Goal: Task Accomplishment & Management: Complete application form

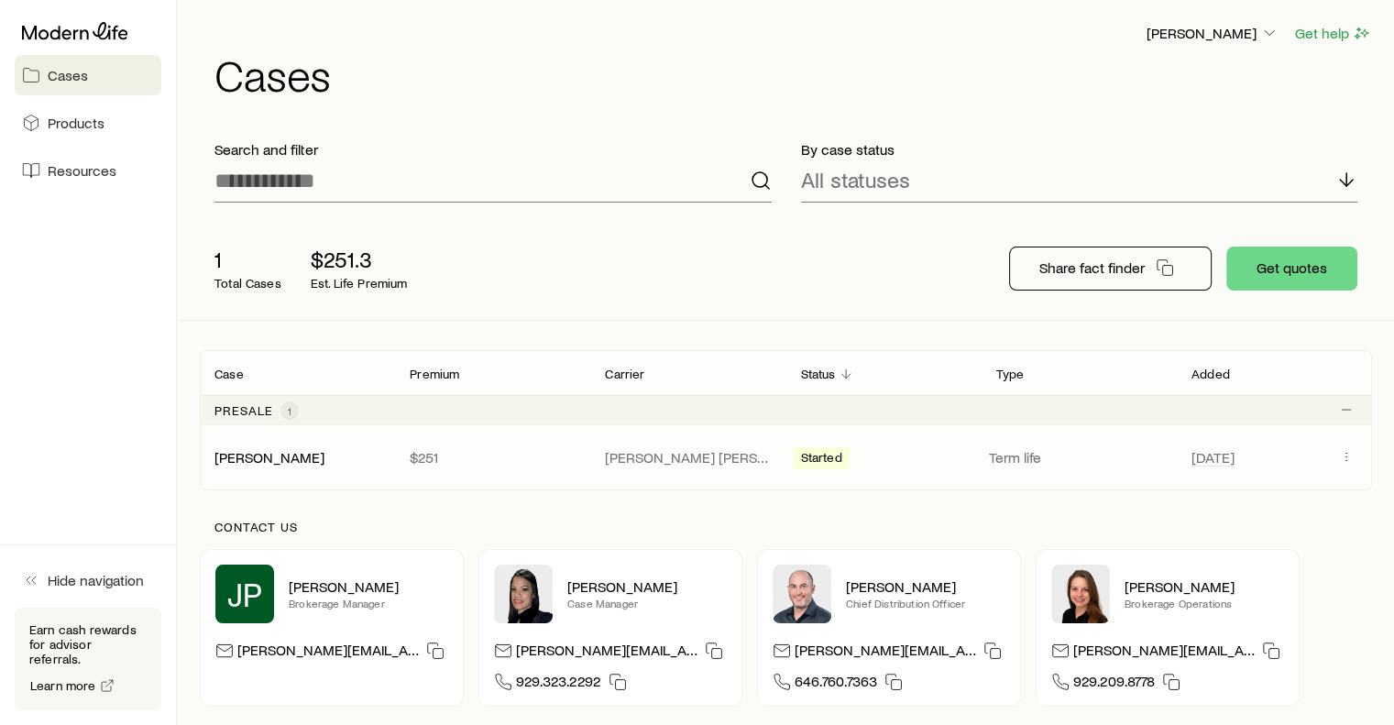
click at [823, 451] on span "Started" at bounding box center [821, 459] width 41 height 19
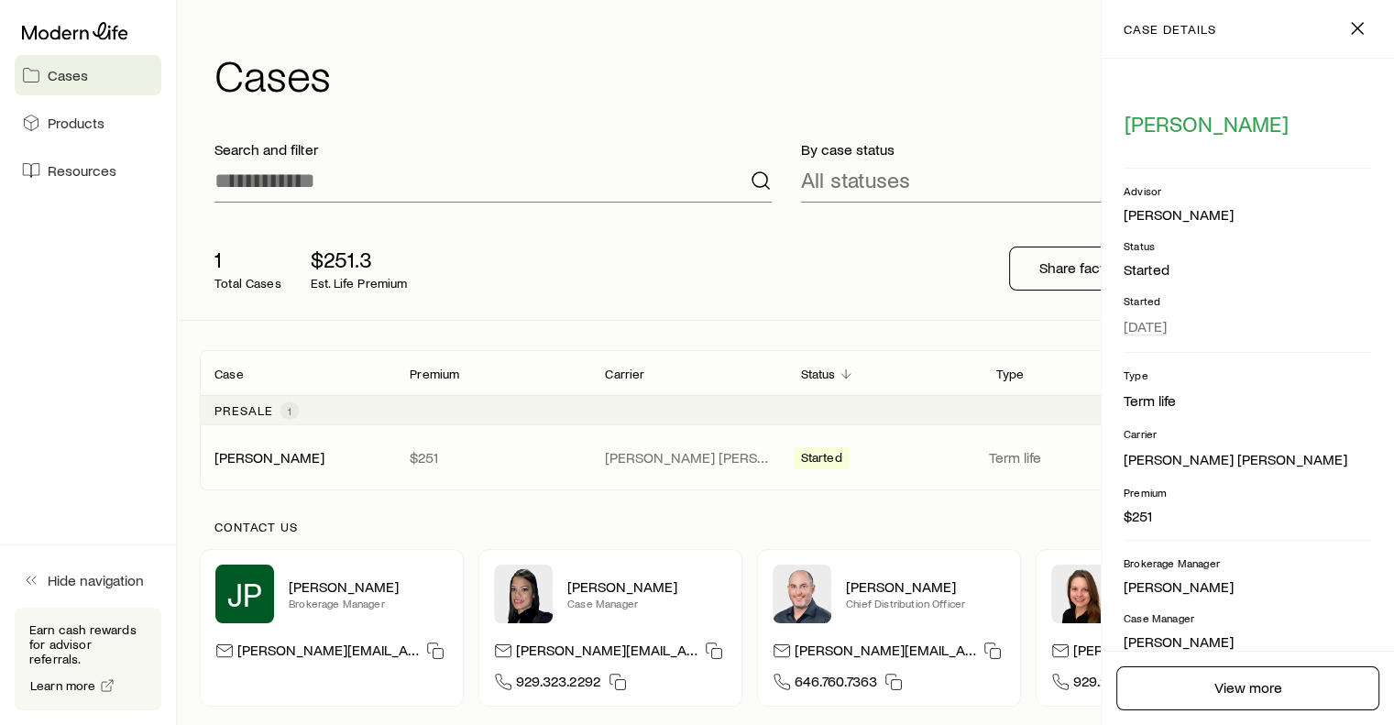
scroll to position [150, 0]
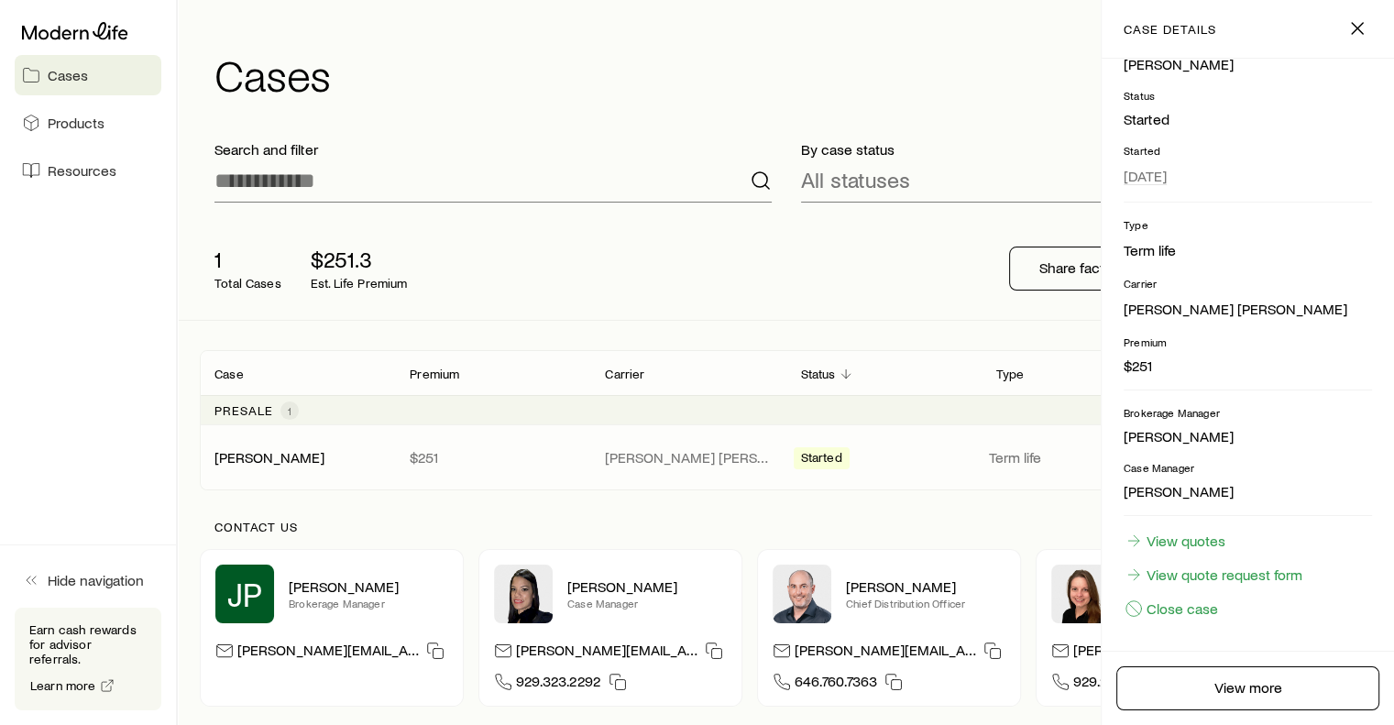
click at [904, 457] on div "Started" at bounding box center [884, 457] width 181 height 24
click at [838, 270] on div "1 Total Cases $251.3 Est. Life Premium Share fact finder Get quotes" at bounding box center [786, 268] width 1172 height 103
click at [1354, 23] on icon "button" at bounding box center [1357, 28] width 22 height 22
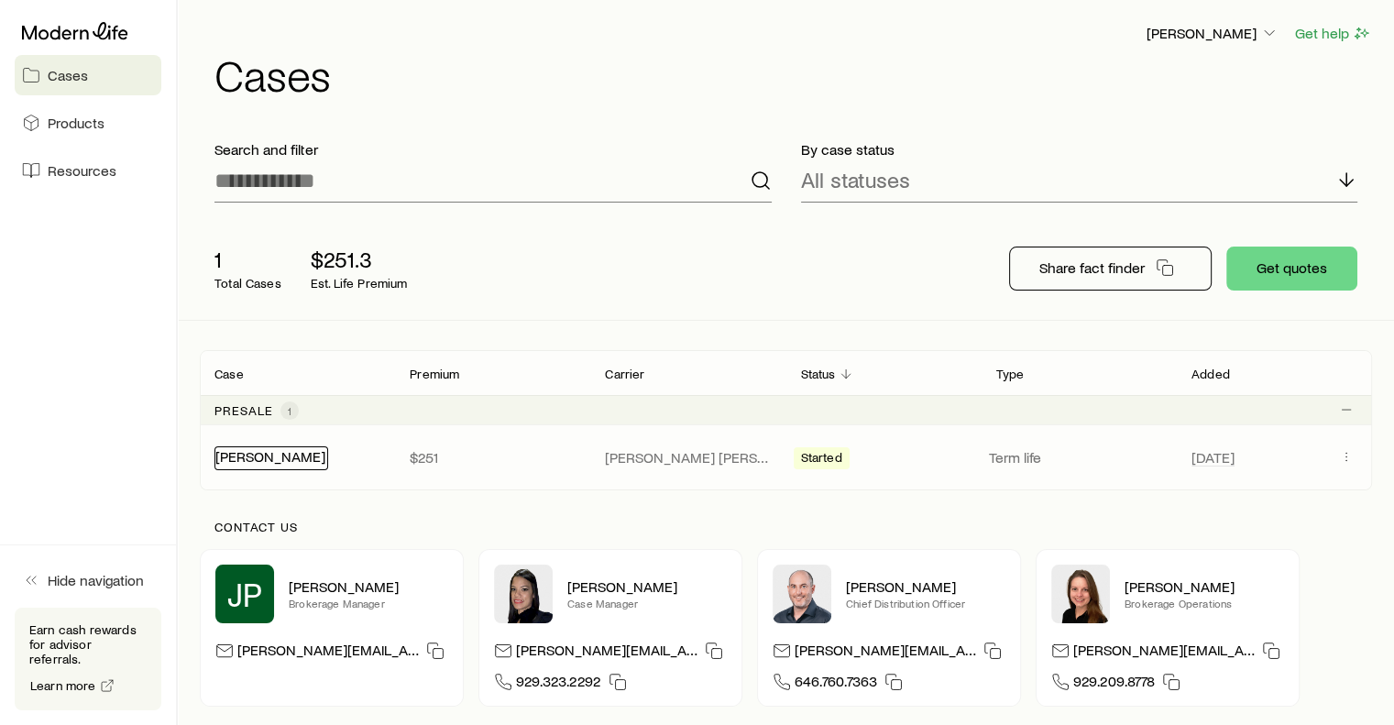
click at [267, 459] on link "[PERSON_NAME]" at bounding box center [270, 455] width 110 height 17
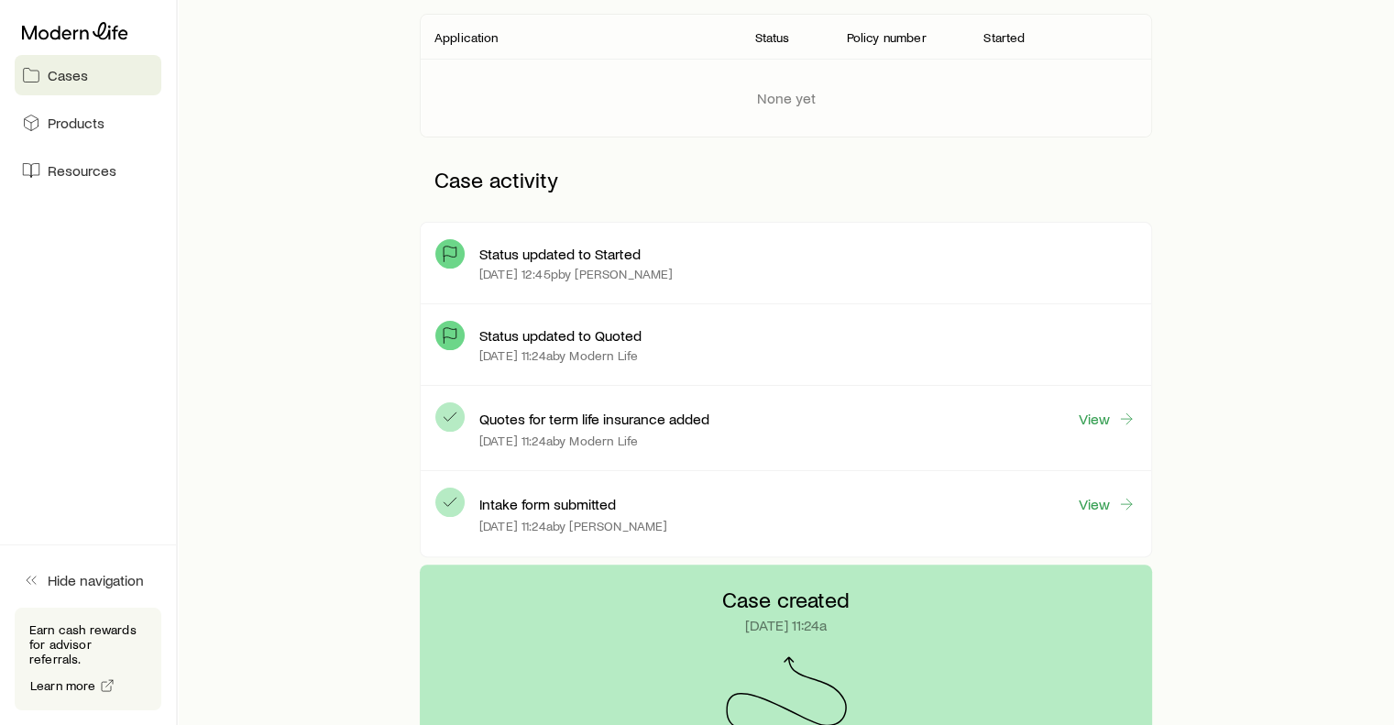
scroll to position [334, 0]
click at [1092, 499] on link "View" at bounding box center [1107, 502] width 59 height 21
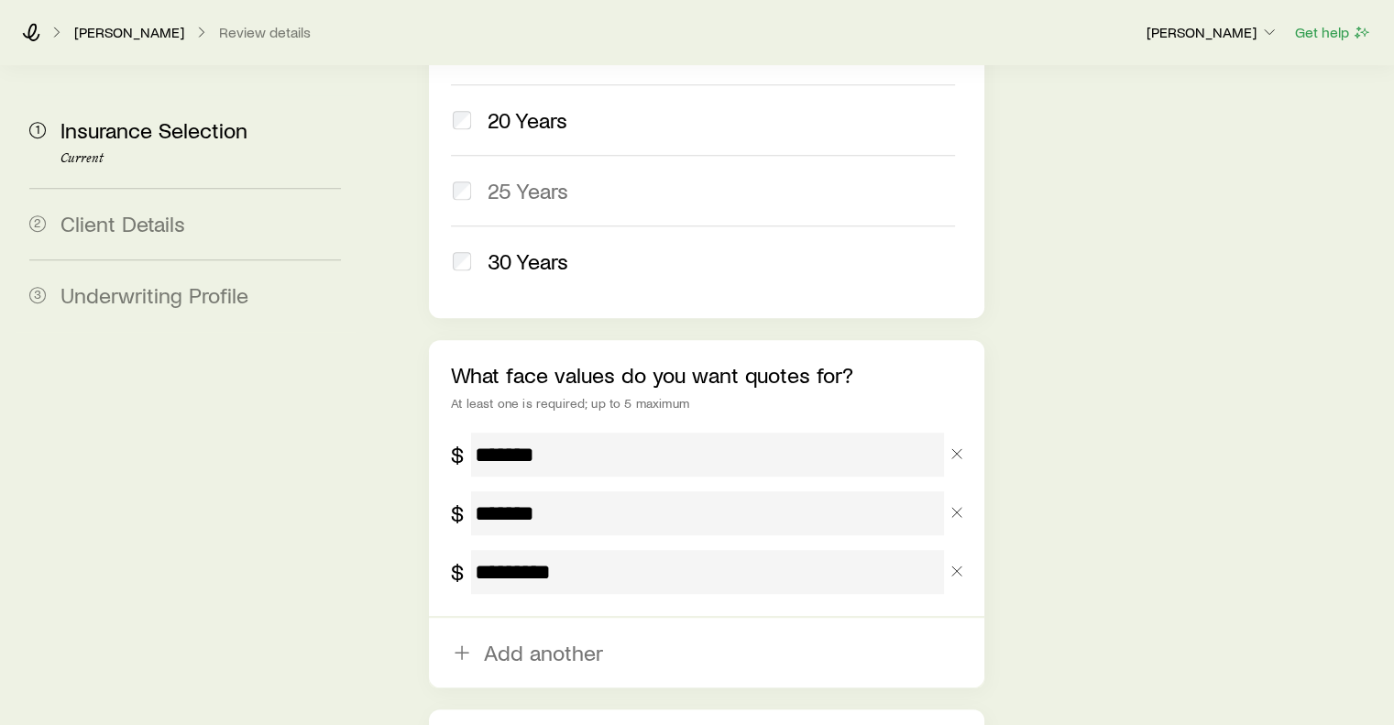
scroll to position [1259, 0]
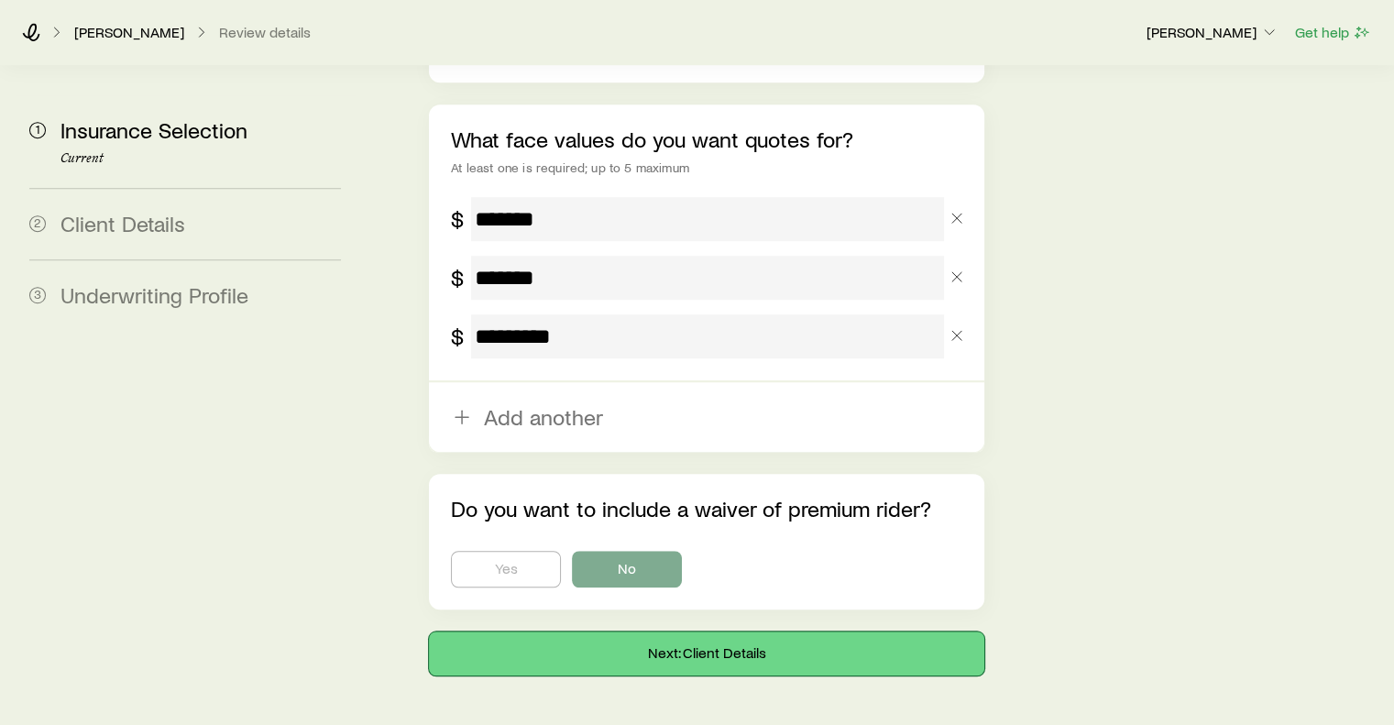
click at [711, 631] on button "Next: Client Details" at bounding box center [706, 653] width 554 height 44
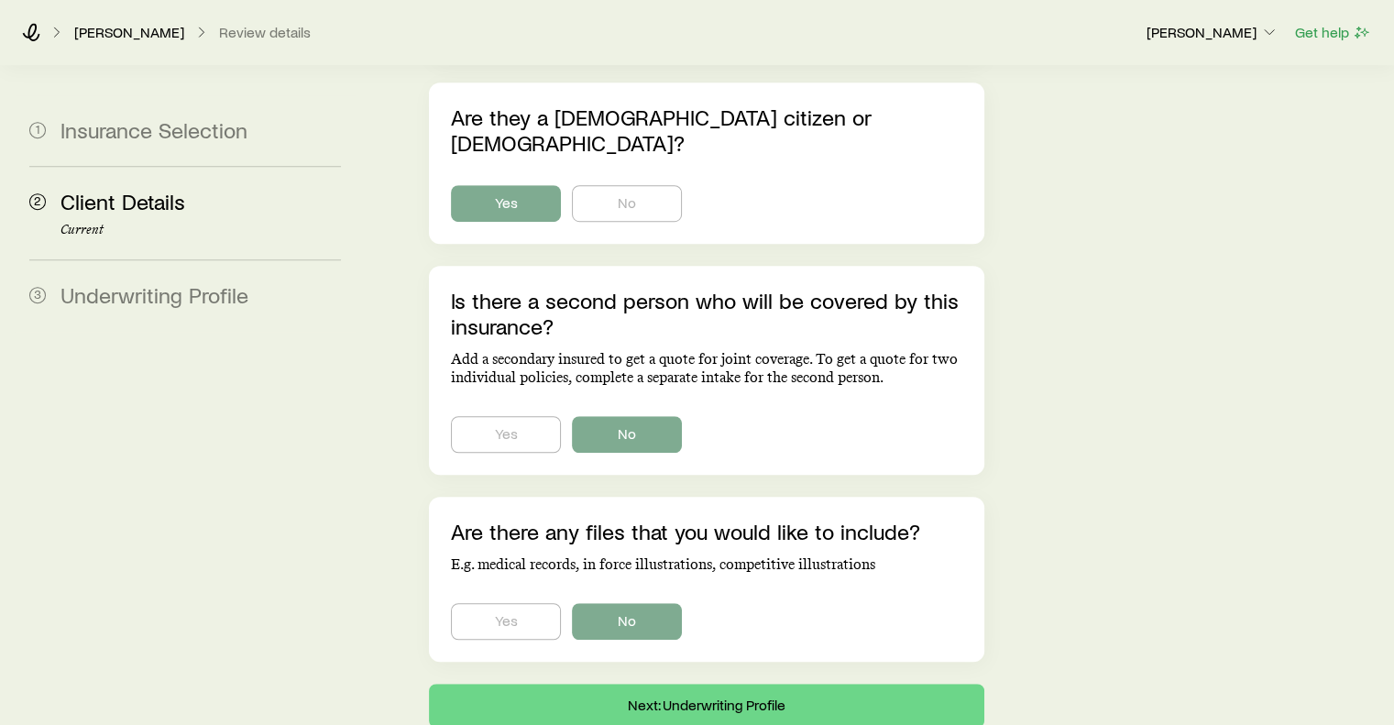
scroll to position [1202, 0]
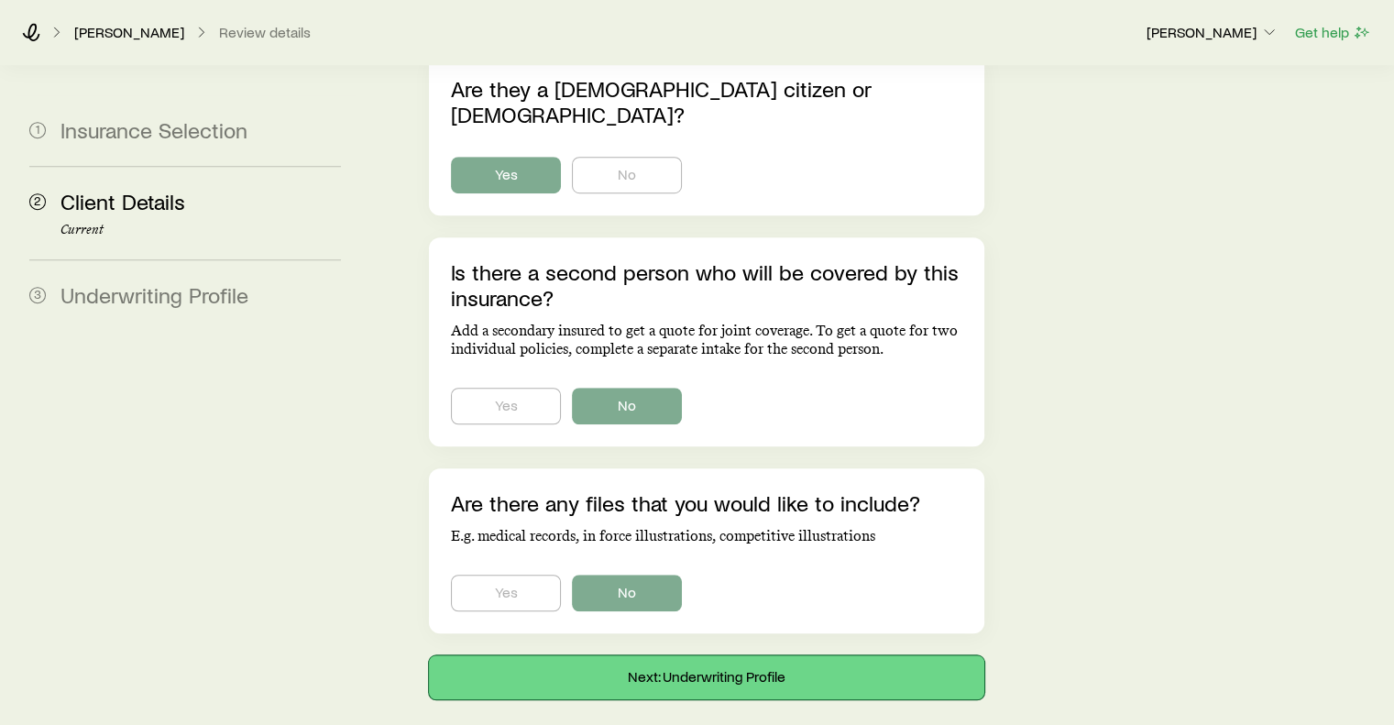
click at [725, 655] on button "Next: Underwriting Profile" at bounding box center [706, 677] width 554 height 44
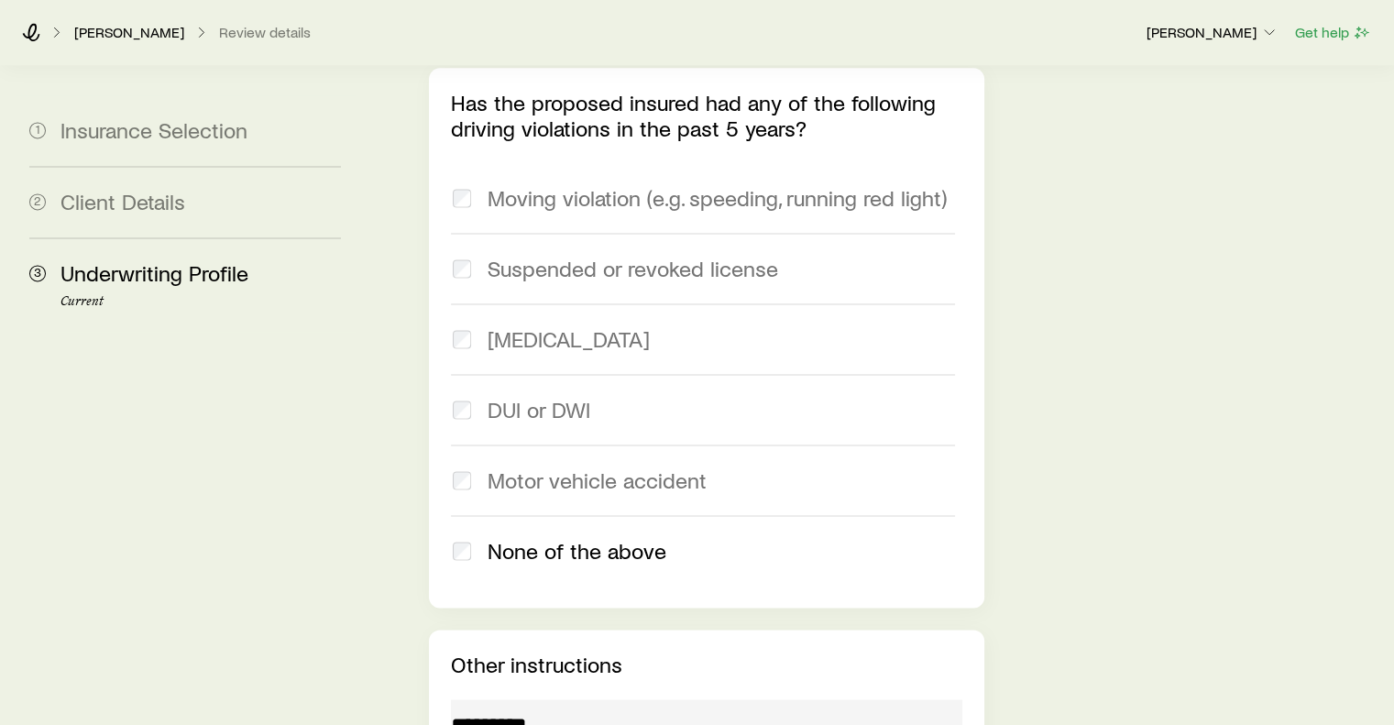
scroll to position [2855, 0]
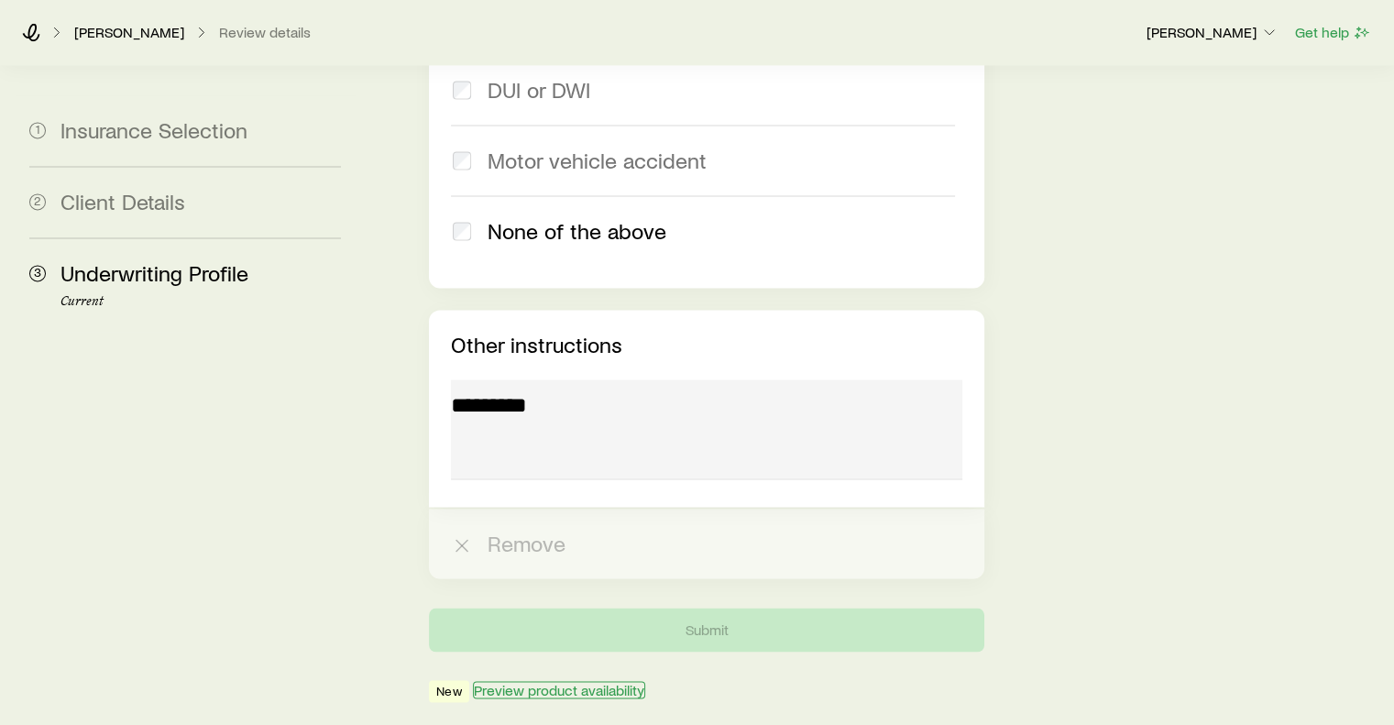
click at [520, 681] on button "Preview product availability" at bounding box center [559, 689] width 172 height 17
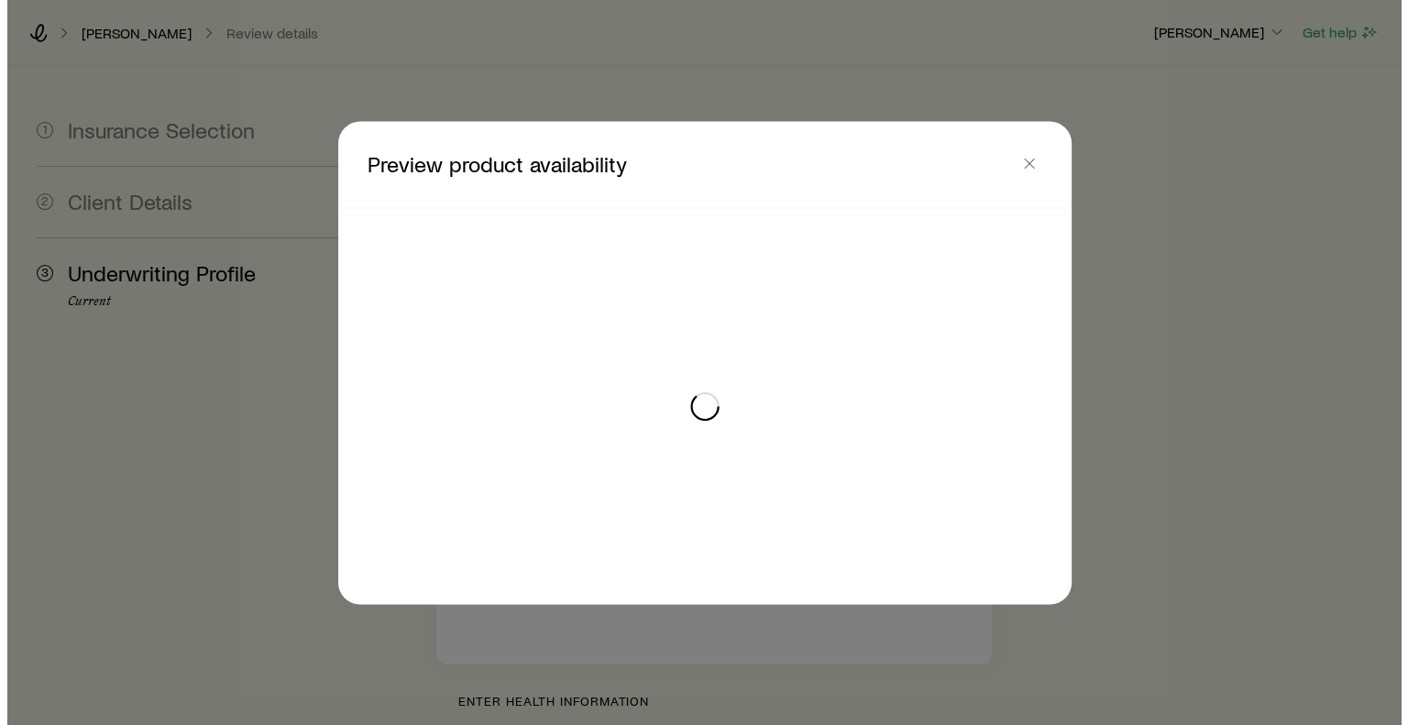
scroll to position [0, 0]
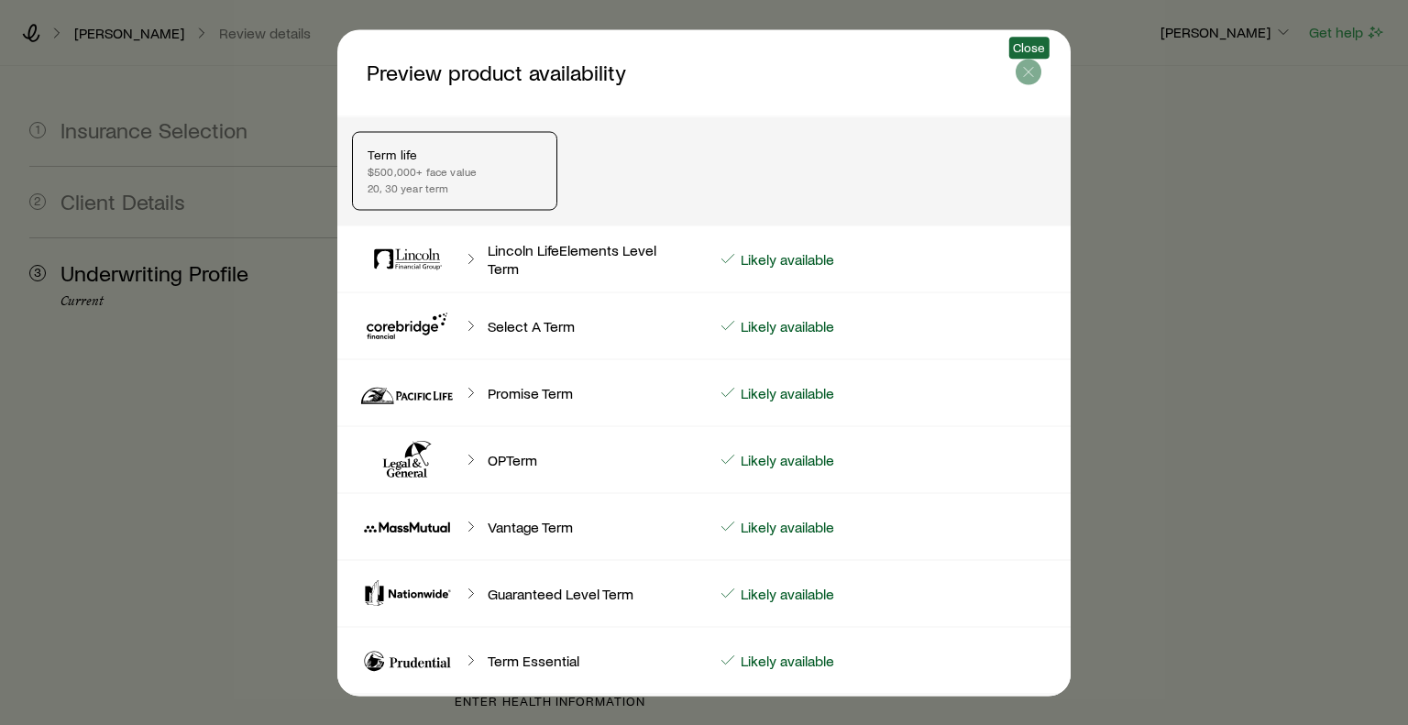
click at [1022, 71] on icon "button" at bounding box center [1028, 71] width 18 height 18
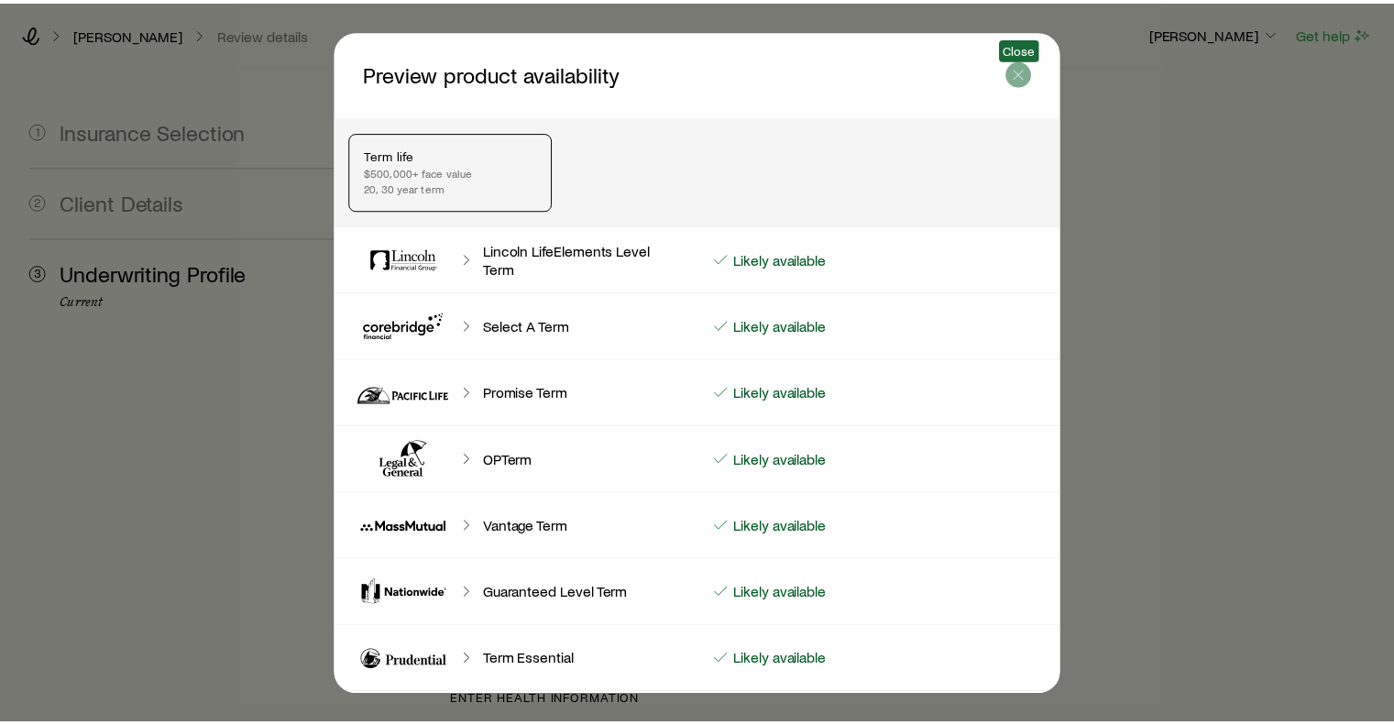
scroll to position [2855, 0]
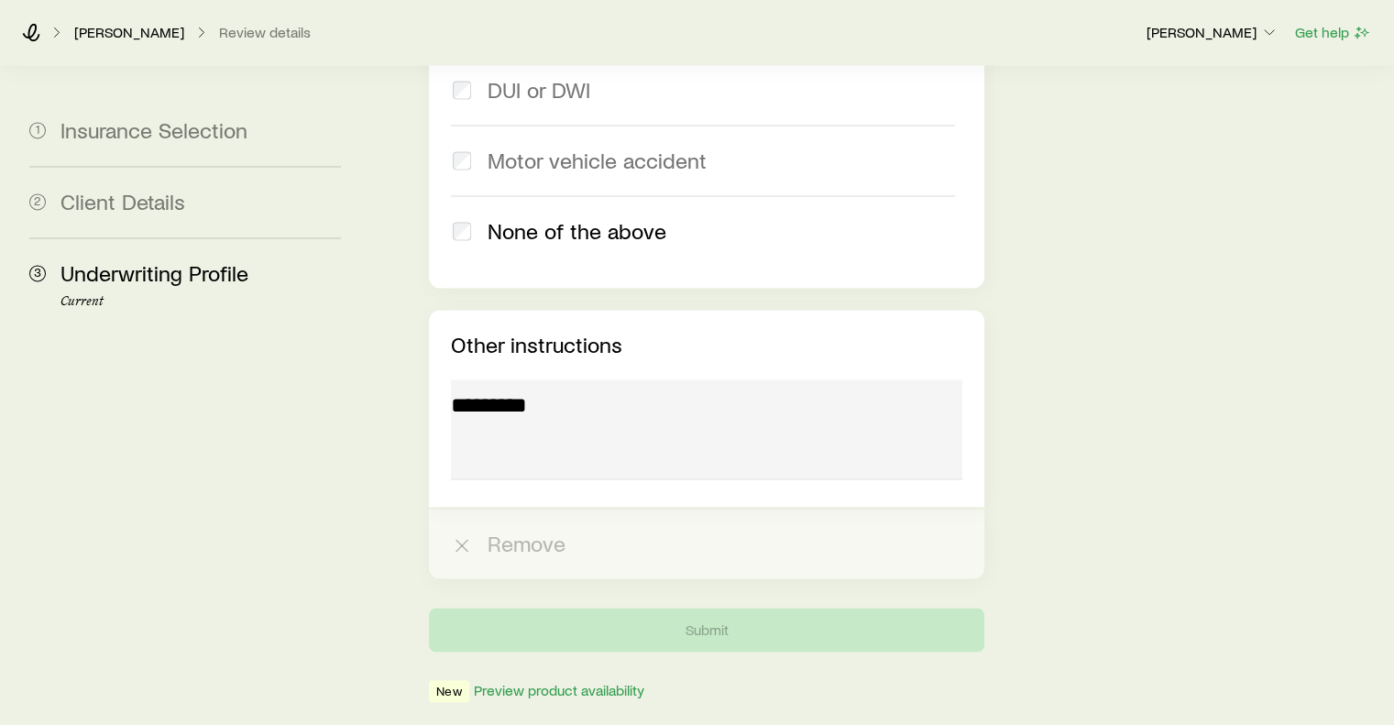
drag, startPoint x: 1400, startPoint y: 591, endPoint x: 1048, endPoint y: 103, distance: 602.0
click at [1217, 28] on p "[PERSON_NAME]" at bounding box center [1212, 32] width 132 height 18
click at [29, 30] on icon at bounding box center [31, 32] width 17 height 18
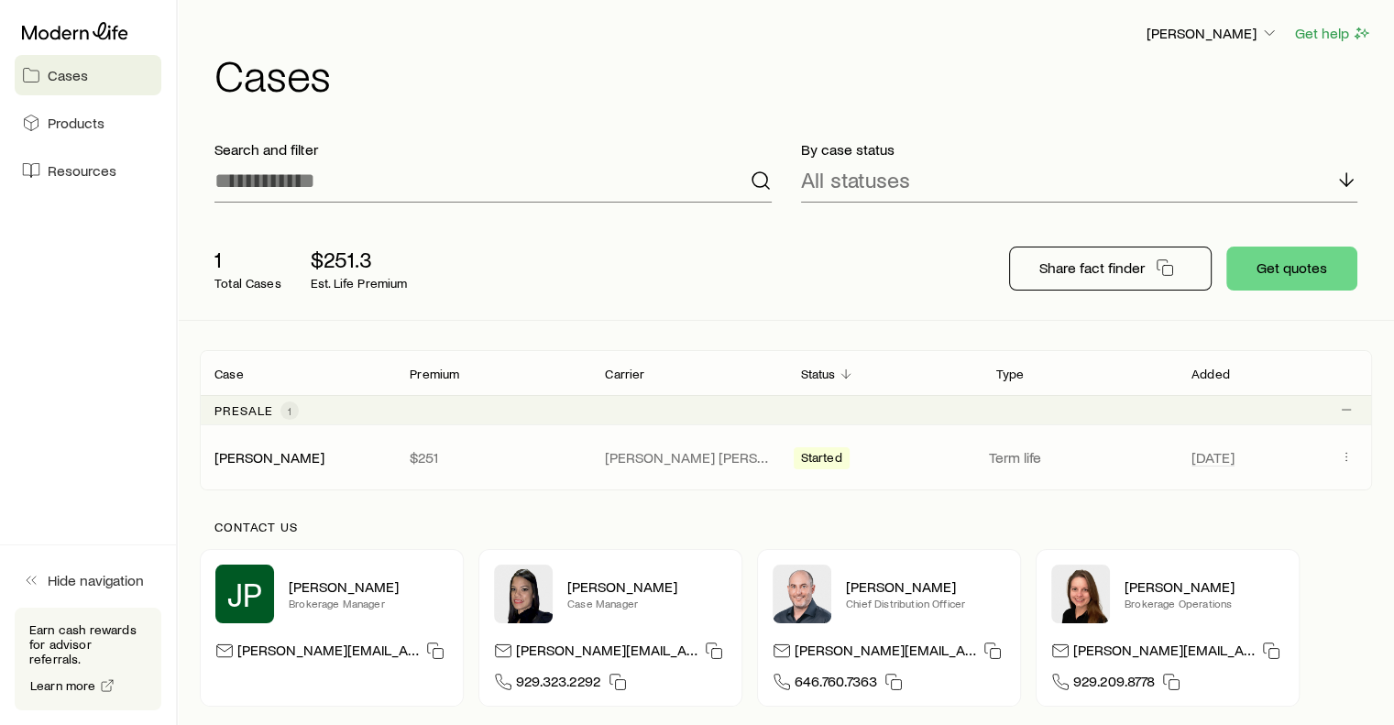
click at [820, 462] on span "Started" at bounding box center [821, 459] width 41 height 19
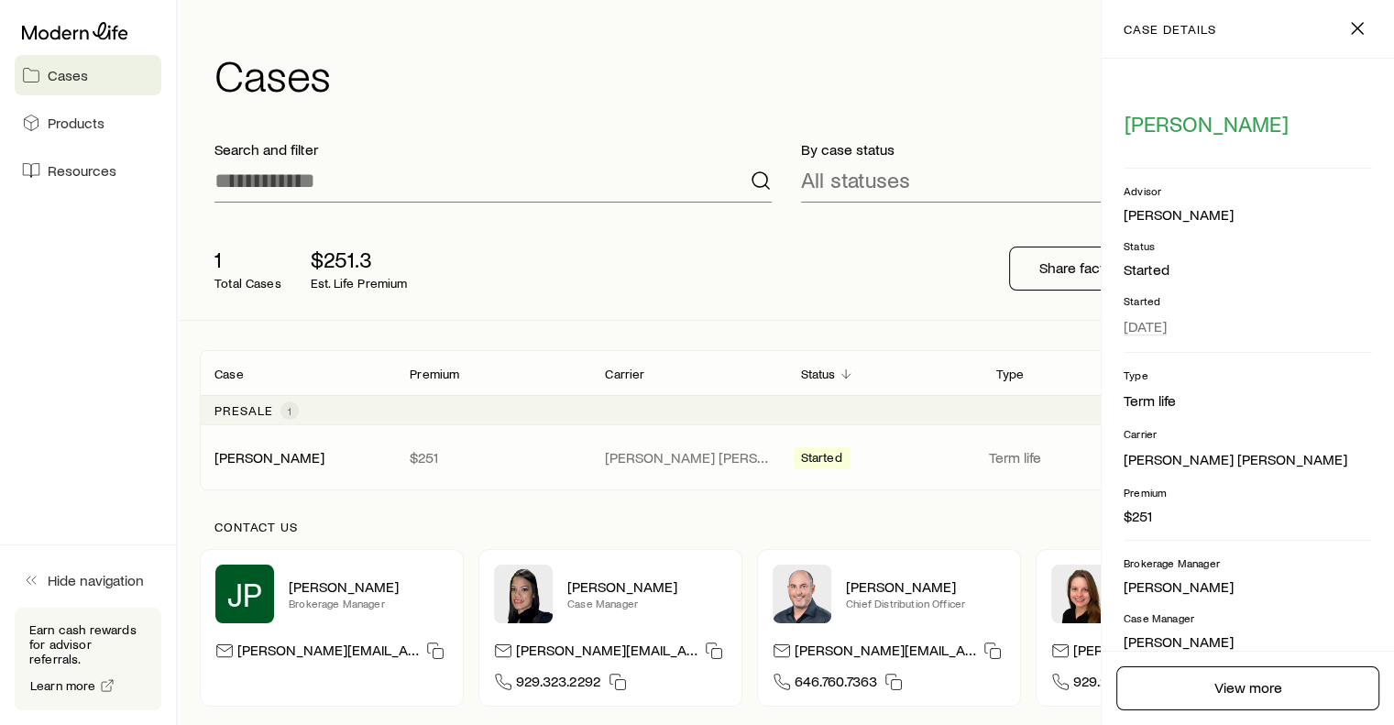
drag, startPoint x: 1379, startPoint y: 342, endPoint x: 1346, endPoint y: 444, distance: 106.9
click at [1346, 444] on div "[PERSON_NAME] [PERSON_NAME]" at bounding box center [1247, 448] width 248 height 44
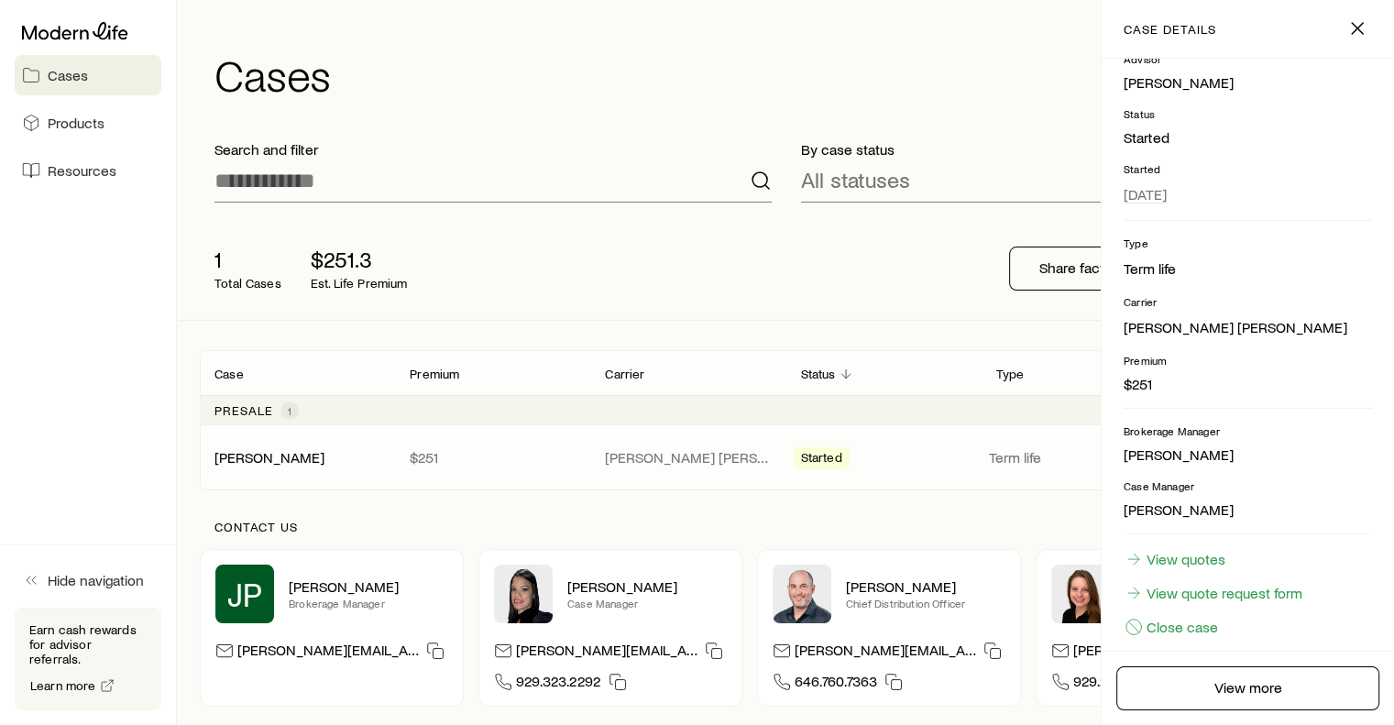
scroll to position [150, 0]
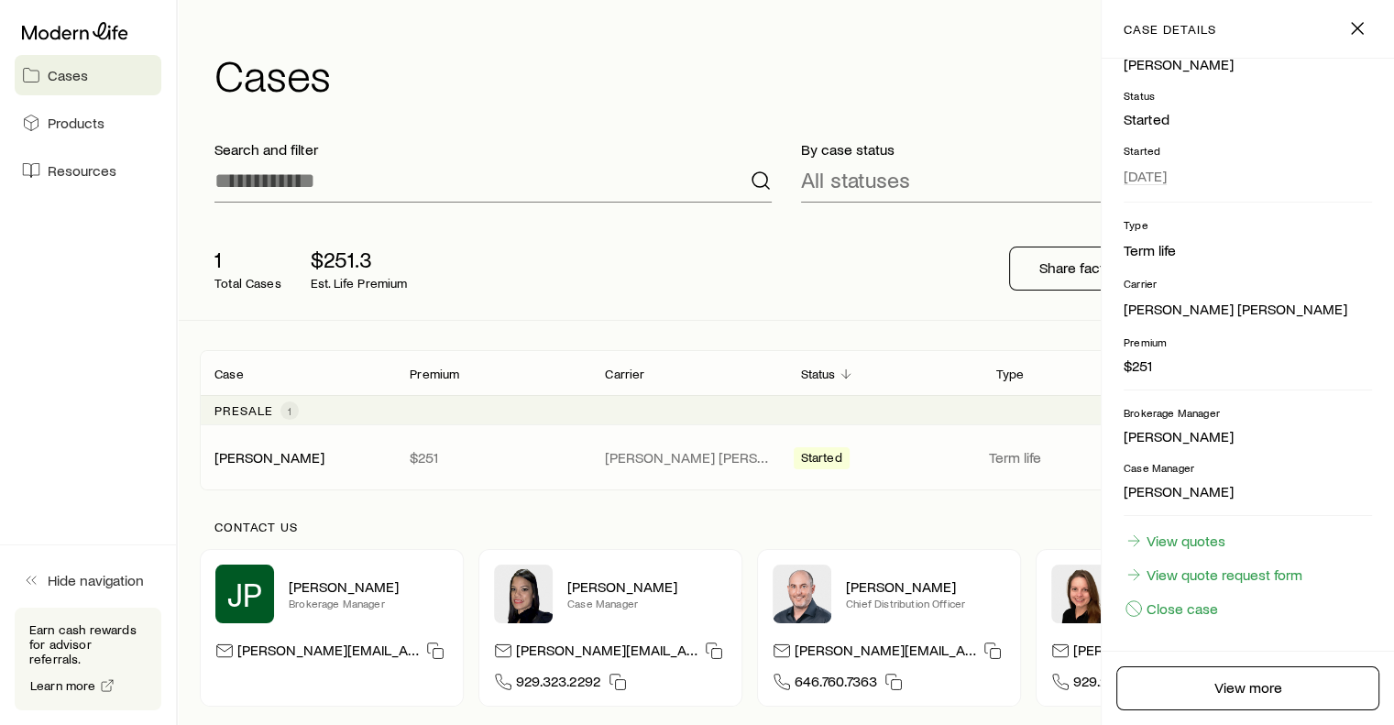
click at [964, 500] on div "Contact us JP [PERSON_NAME] Brokerage Manager [PERSON_NAME][EMAIL_ADDRESS][DOMA…" at bounding box center [786, 613] width 1172 height 246
click at [1358, 14] on button "button" at bounding box center [1357, 28] width 29 height 29
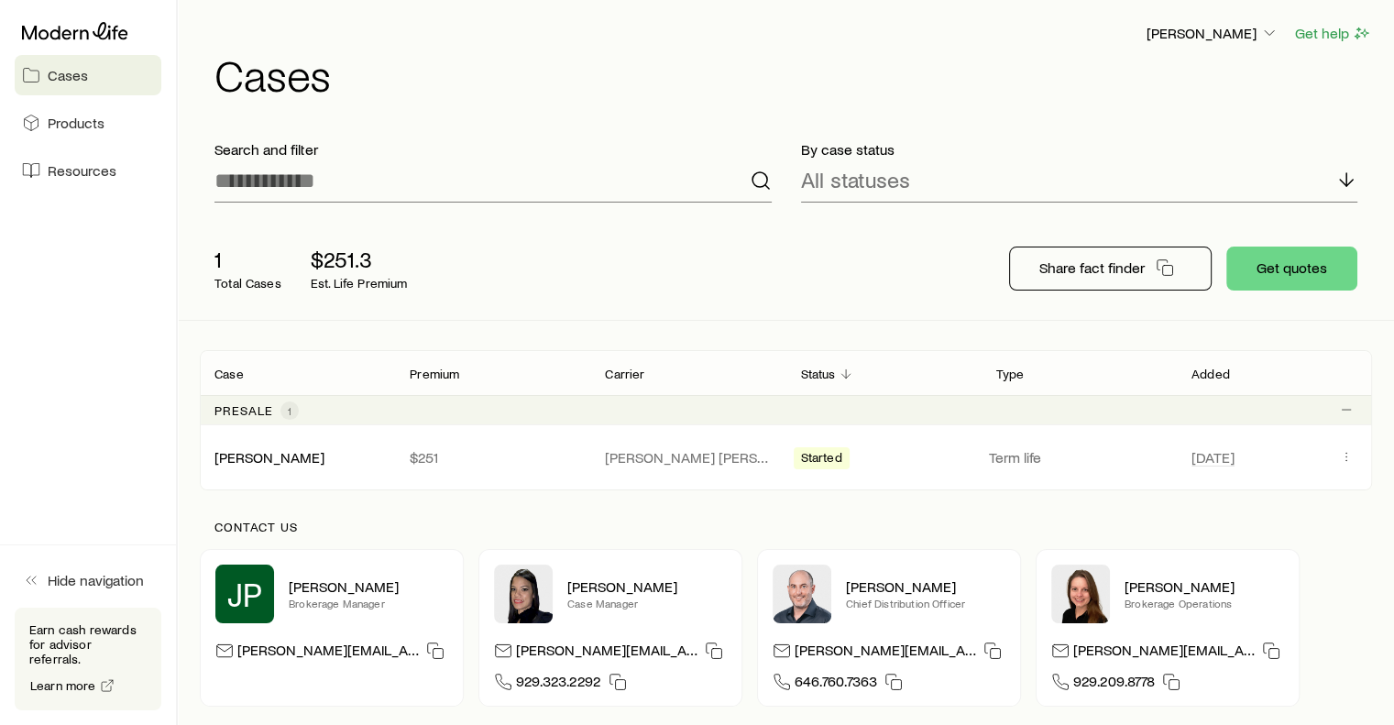
drag, startPoint x: 1403, startPoint y: 159, endPoint x: 1376, endPoint y: 374, distance: 217.1
click at [1376, 374] on div "[PERSON_NAME] Get help Cases Search and filter By case status All statuses 1 To…" at bounding box center [786, 382] width 1216 height 765
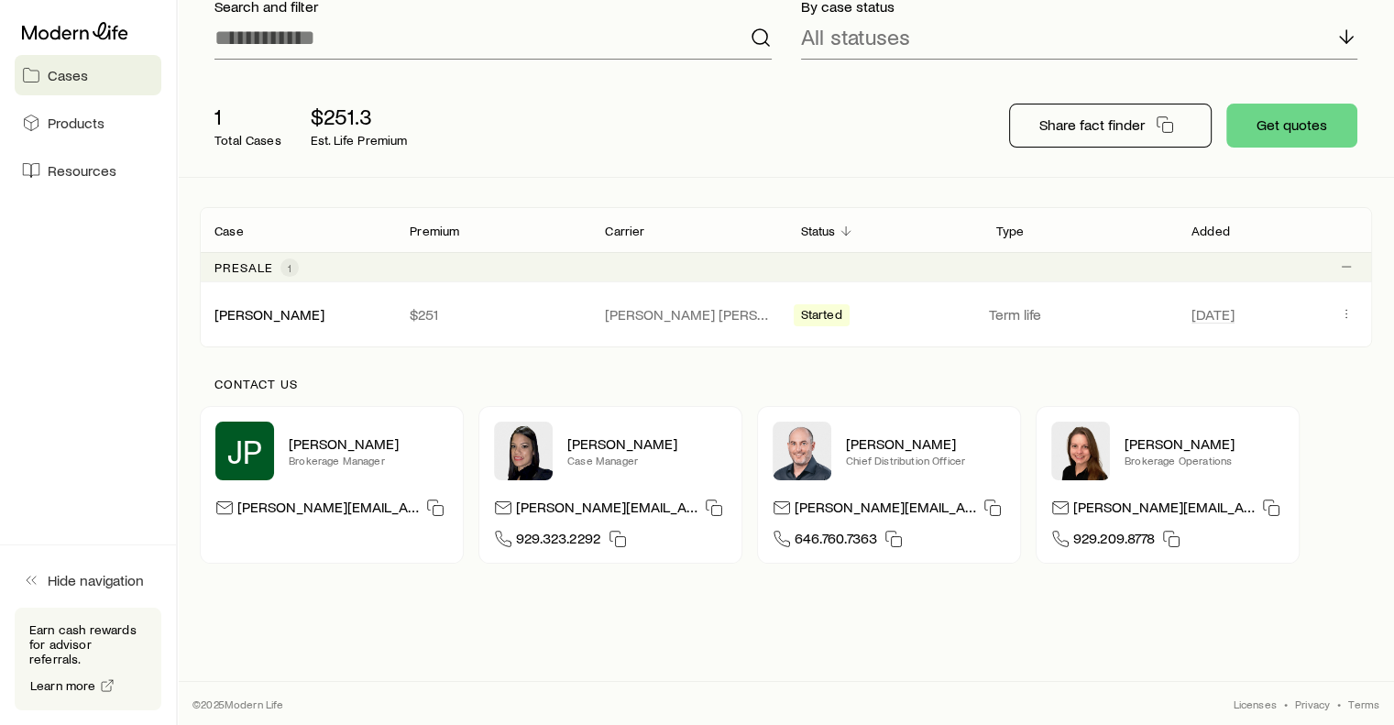
scroll to position [0, 0]
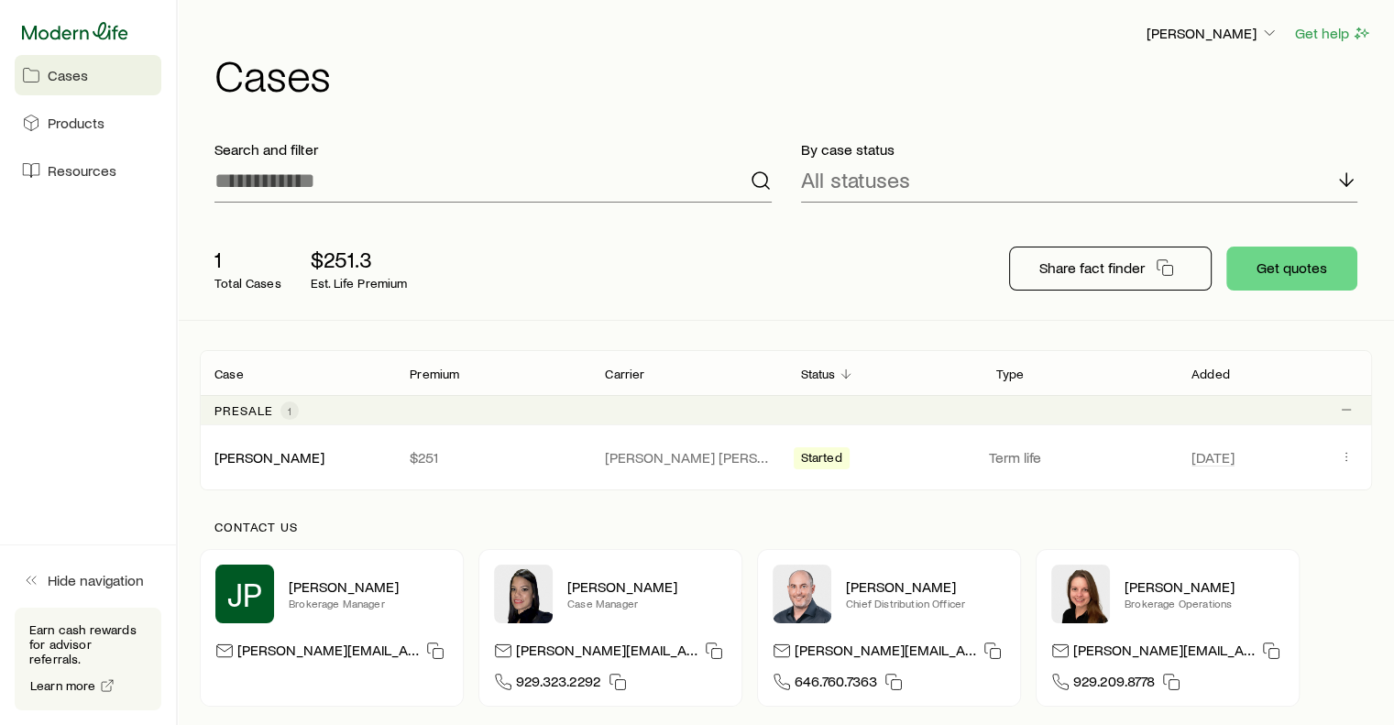
click at [99, 33] on icon at bounding box center [75, 30] width 106 height 17
click at [1343, 457] on icon "Client cases" at bounding box center [1346, 456] width 15 height 15
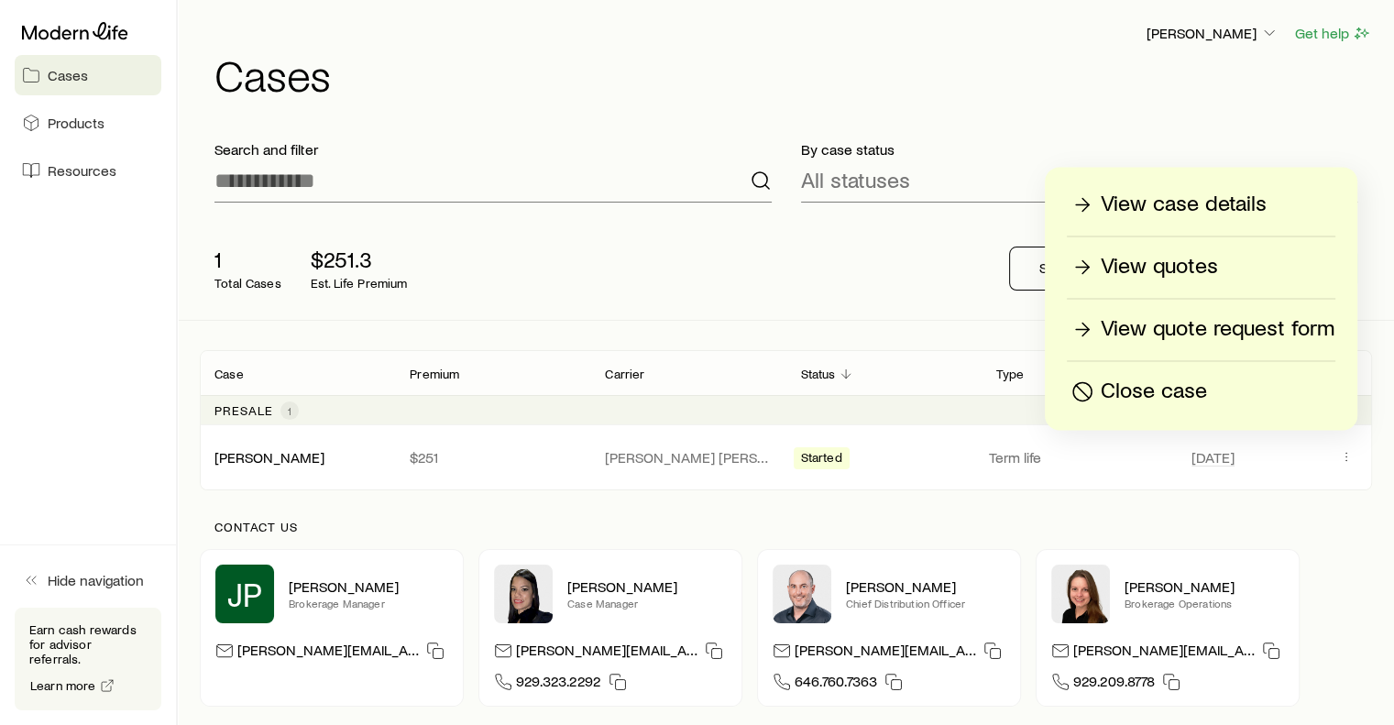
click at [997, 113] on div "[PERSON_NAME] Get help Cases" at bounding box center [786, 59] width 1172 height 118
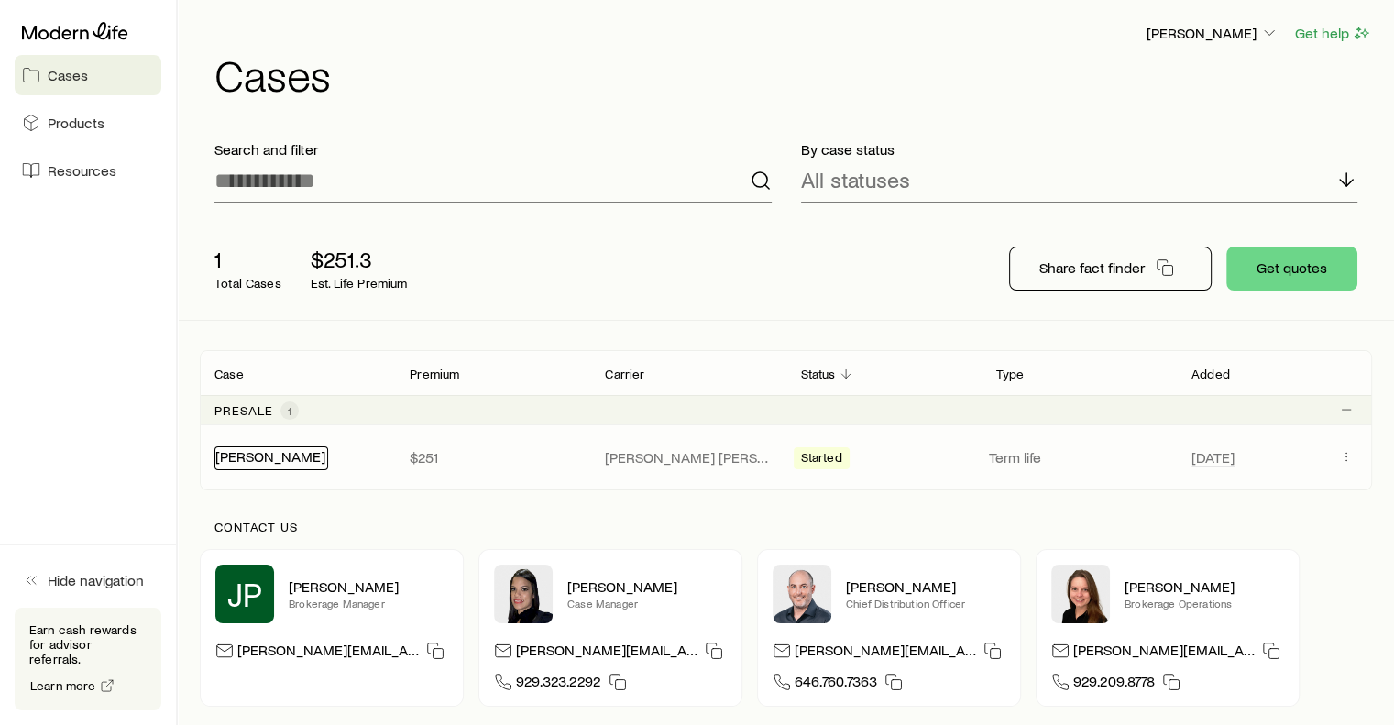
click at [279, 454] on link "[PERSON_NAME]" at bounding box center [270, 455] width 110 height 17
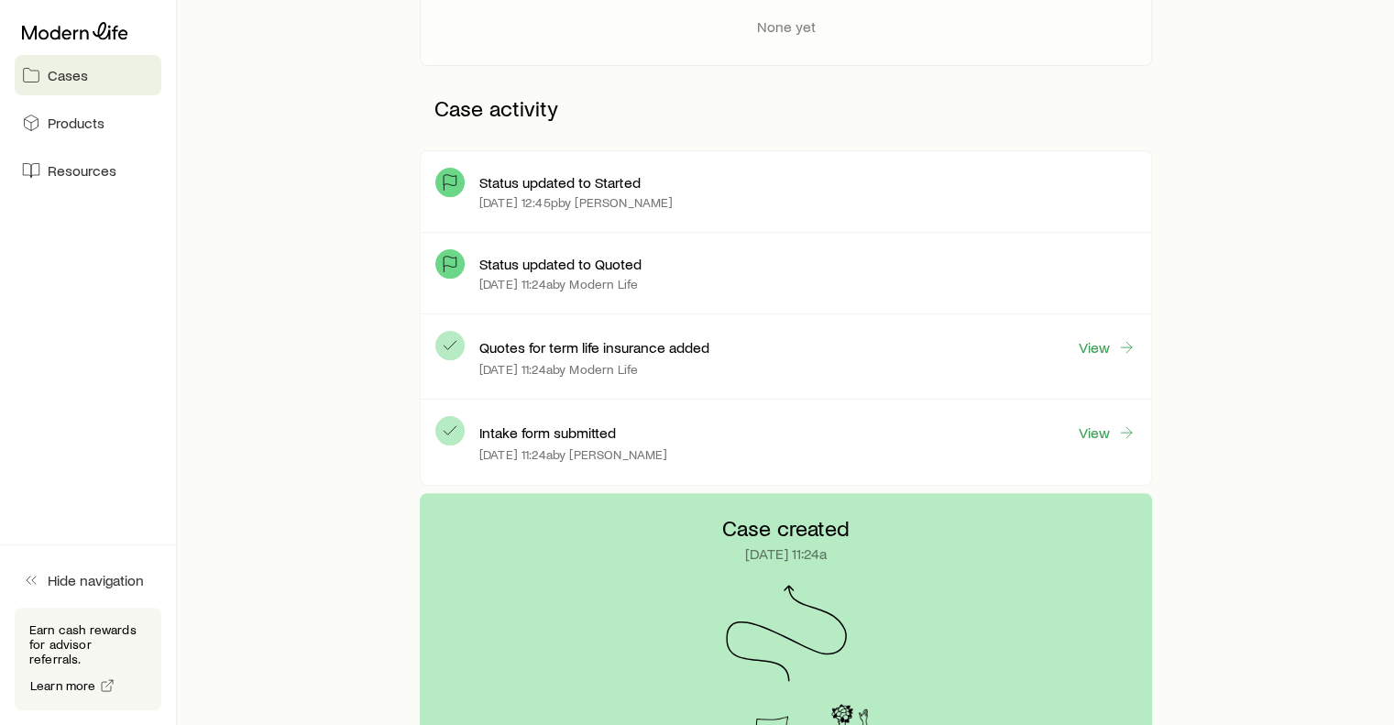
scroll to position [394, 0]
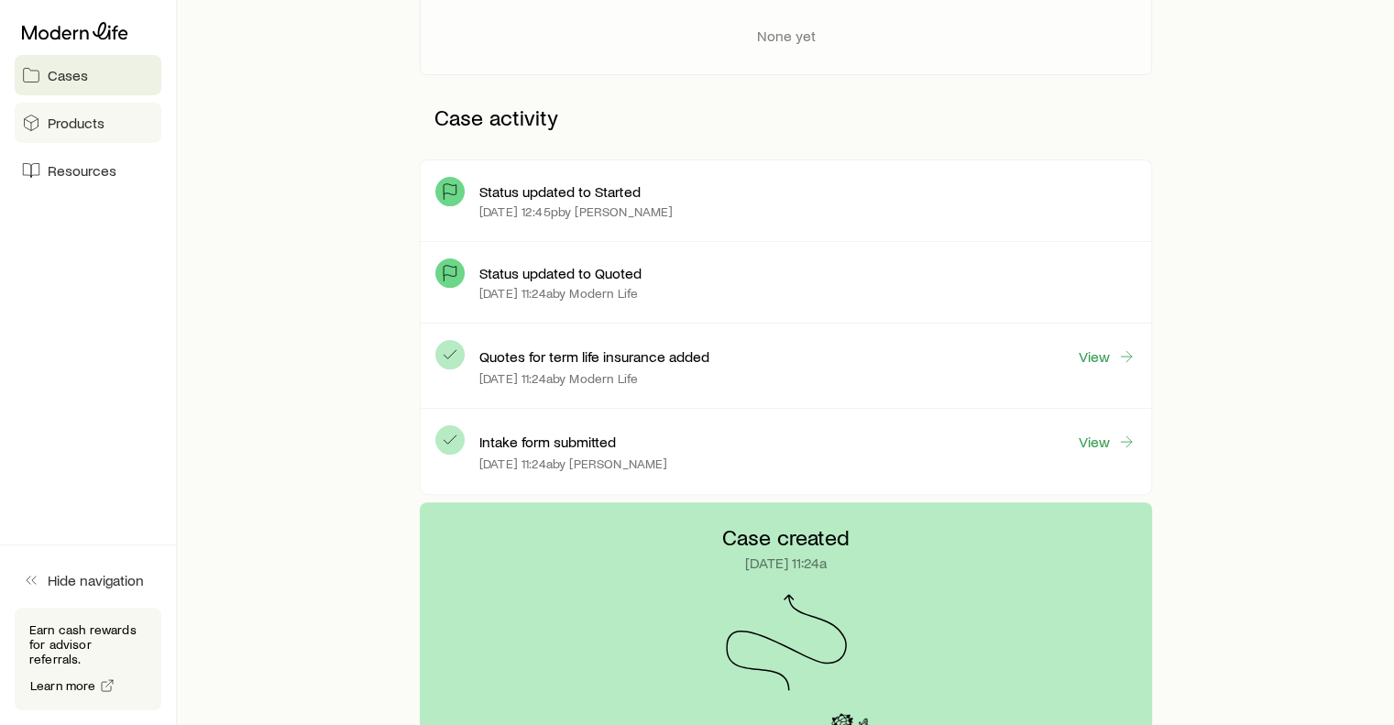
click at [84, 121] on span "Products" at bounding box center [76, 123] width 57 height 18
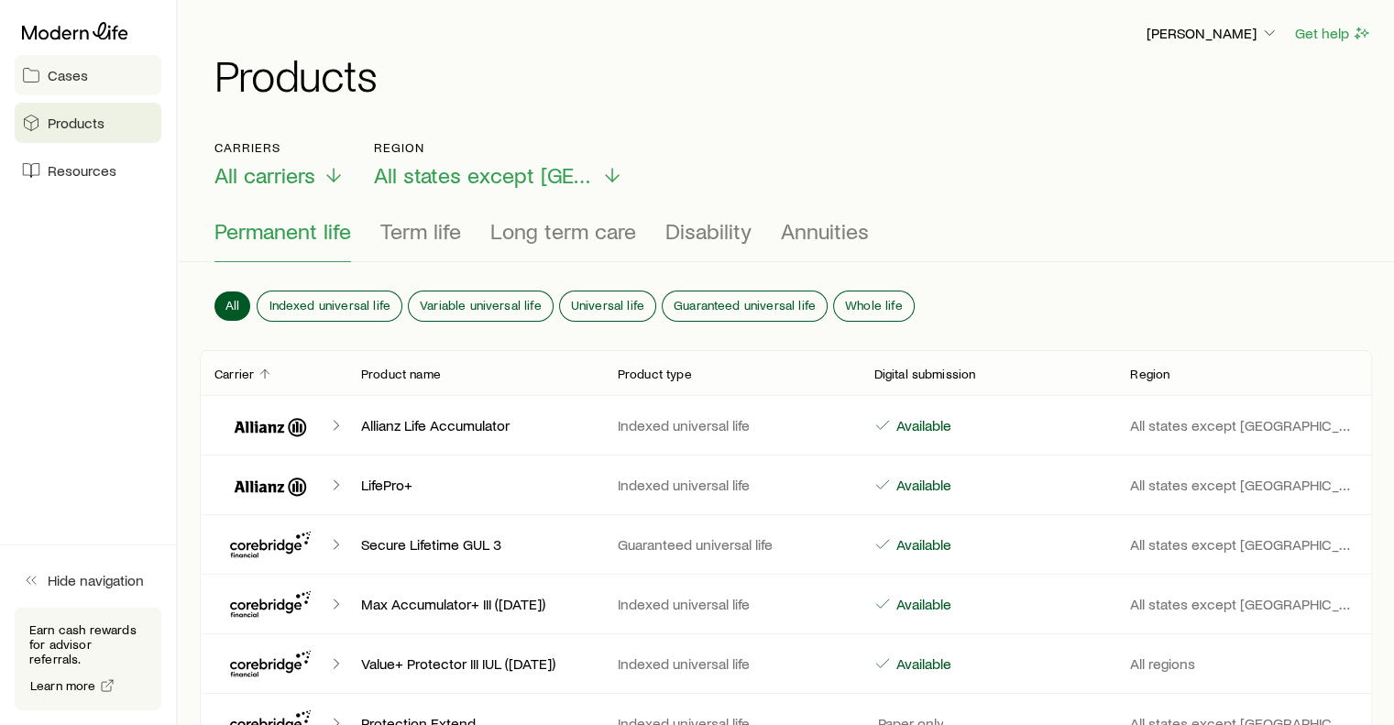
click at [88, 71] on link "Cases" at bounding box center [88, 75] width 147 height 40
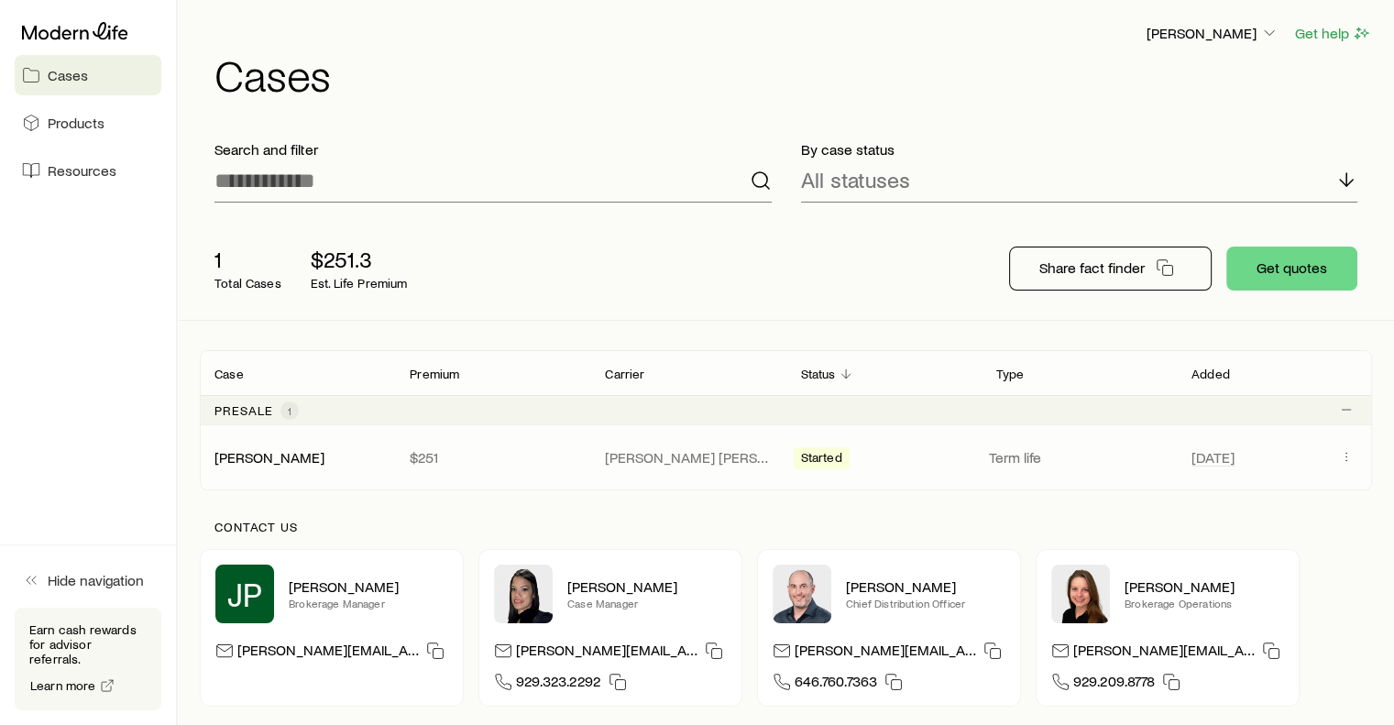
click at [652, 451] on p "[PERSON_NAME] [PERSON_NAME]" at bounding box center [688, 457] width 166 height 18
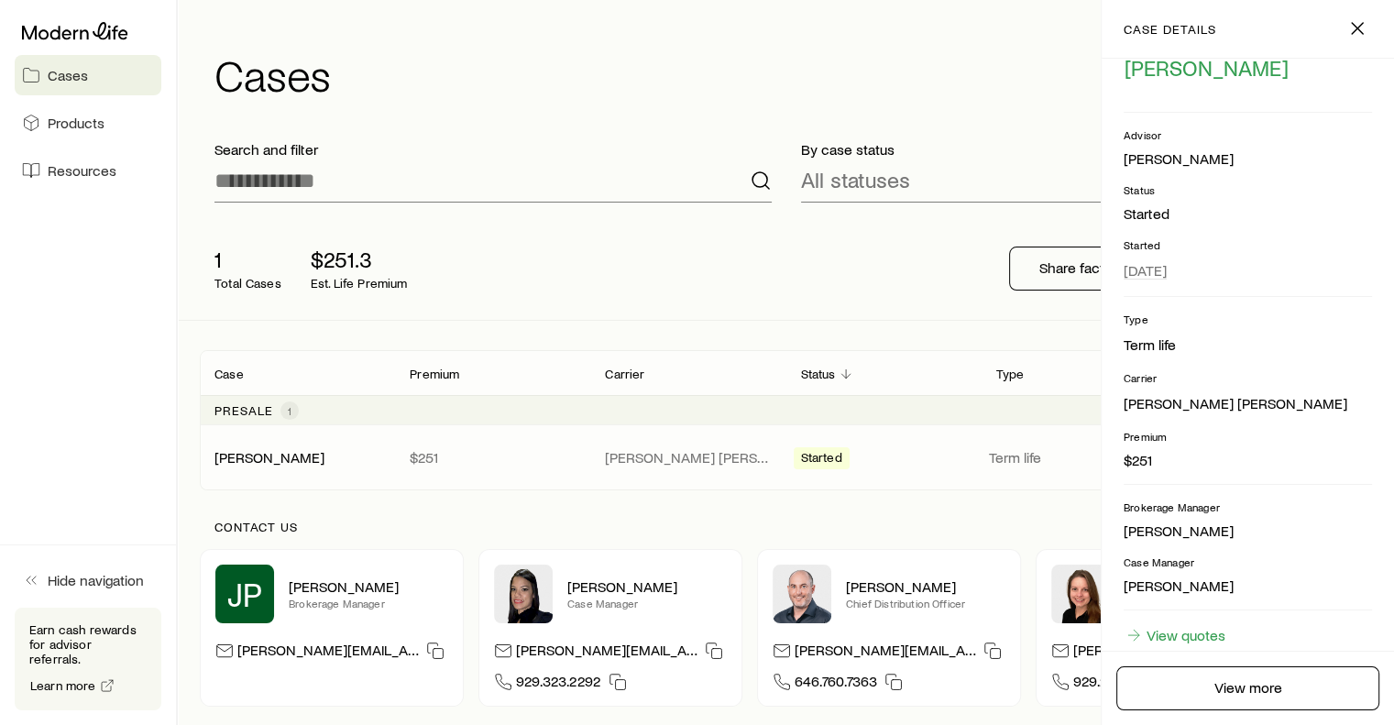
scroll to position [150, 0]
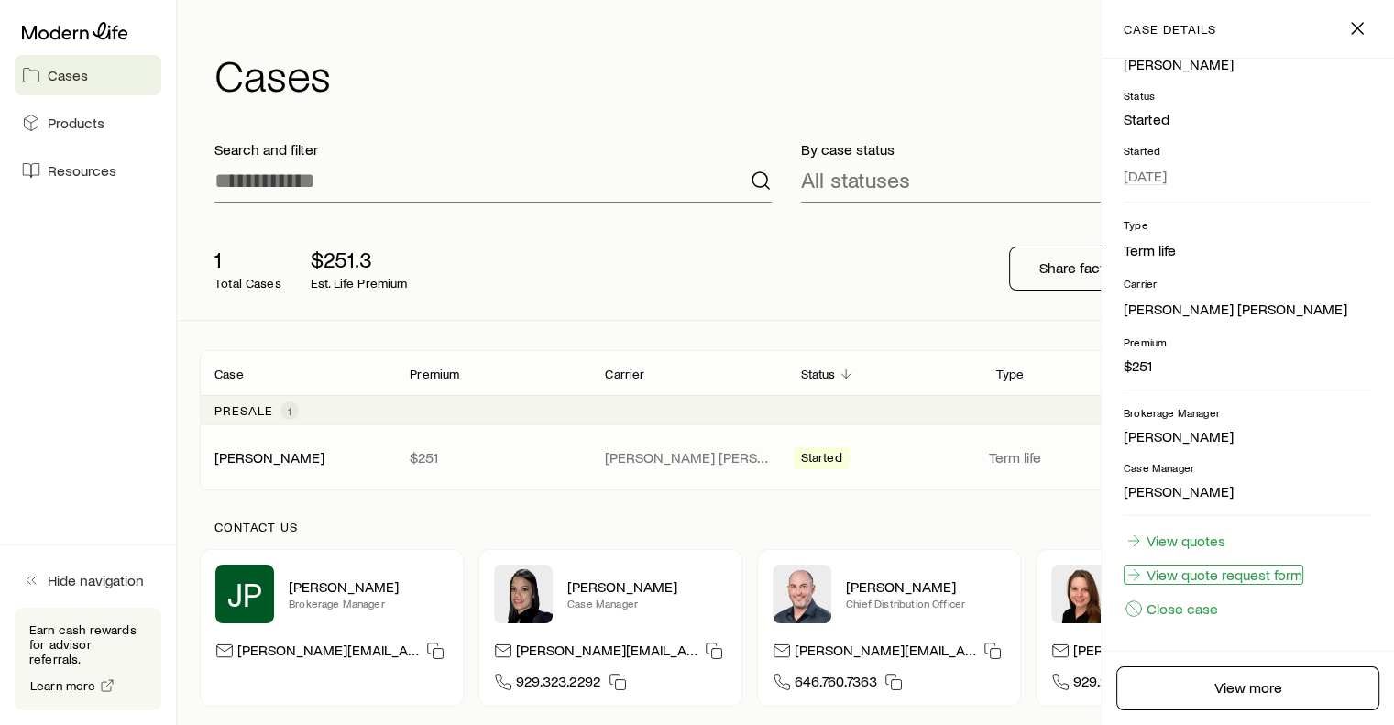
click at [1206, 576] on link "View quote request form" at bounding box center [1213, 574] width 180 height 20
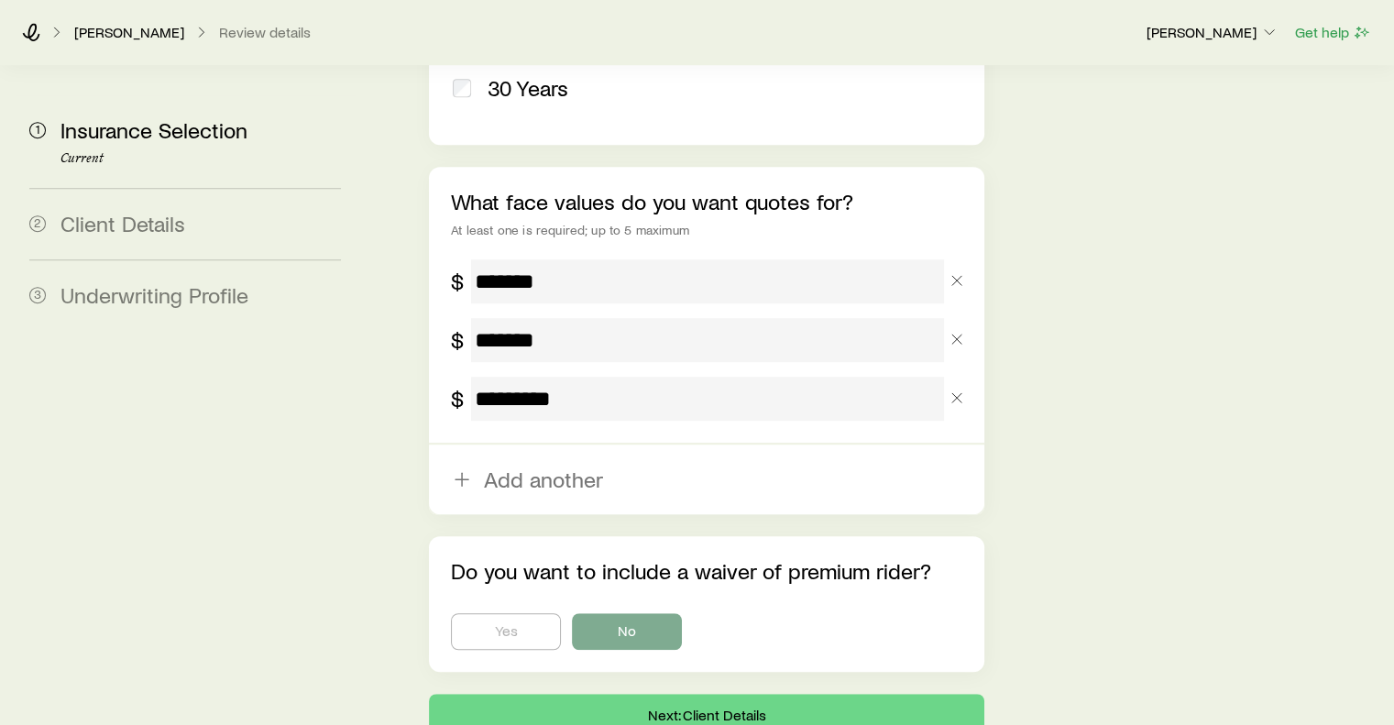
scroll to position [1259, 0]
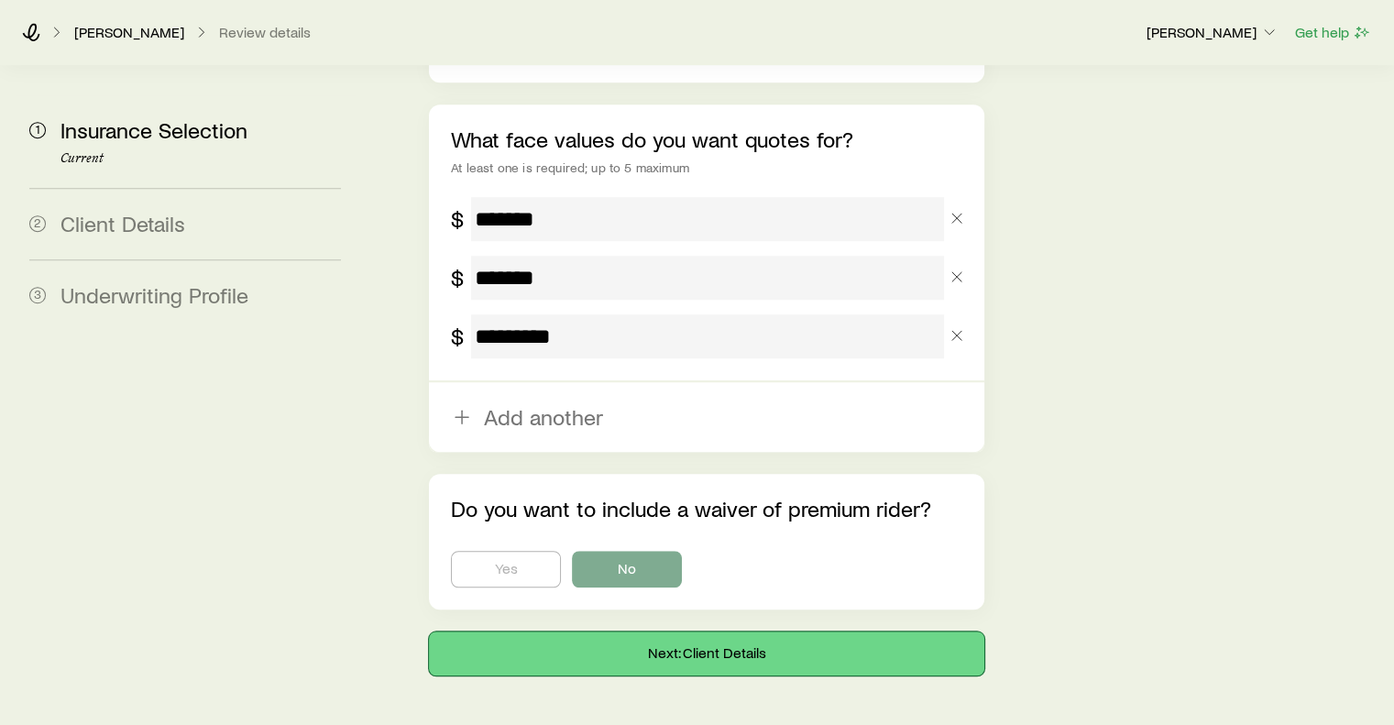
click at [779, 631] on button "Next: Client Details" at bounding box center [706, 653] width 554 height 44
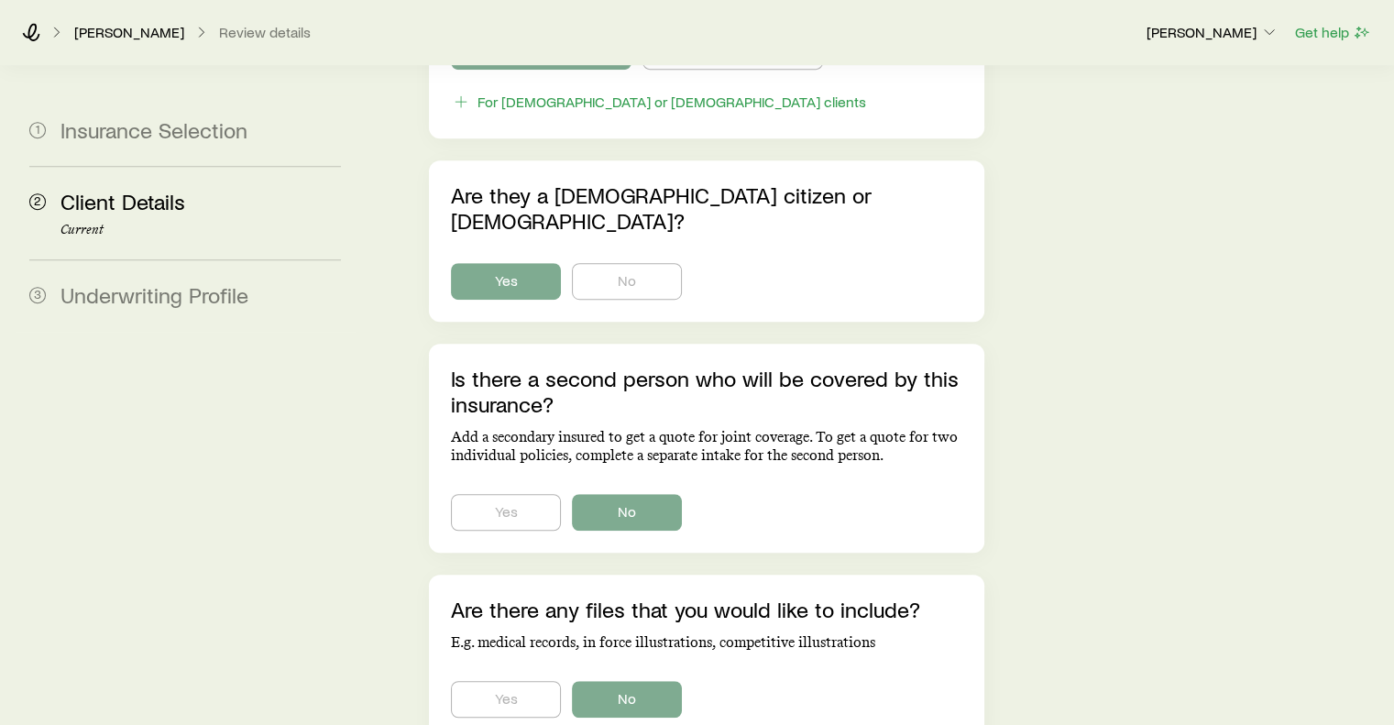
scroll to position [1202, 0]
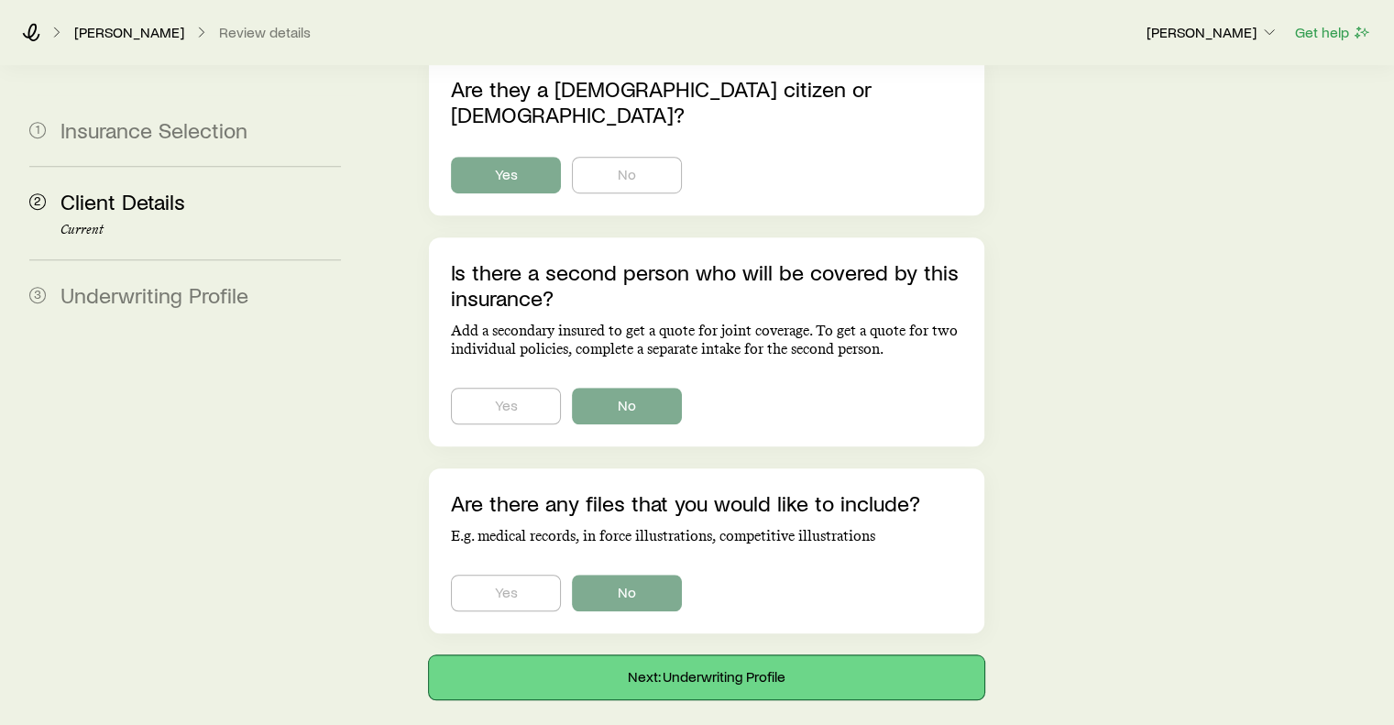
click at [735, 655] on button "Next: Underwriting Profile" at bounding box center [706, 677] width 554 height 44
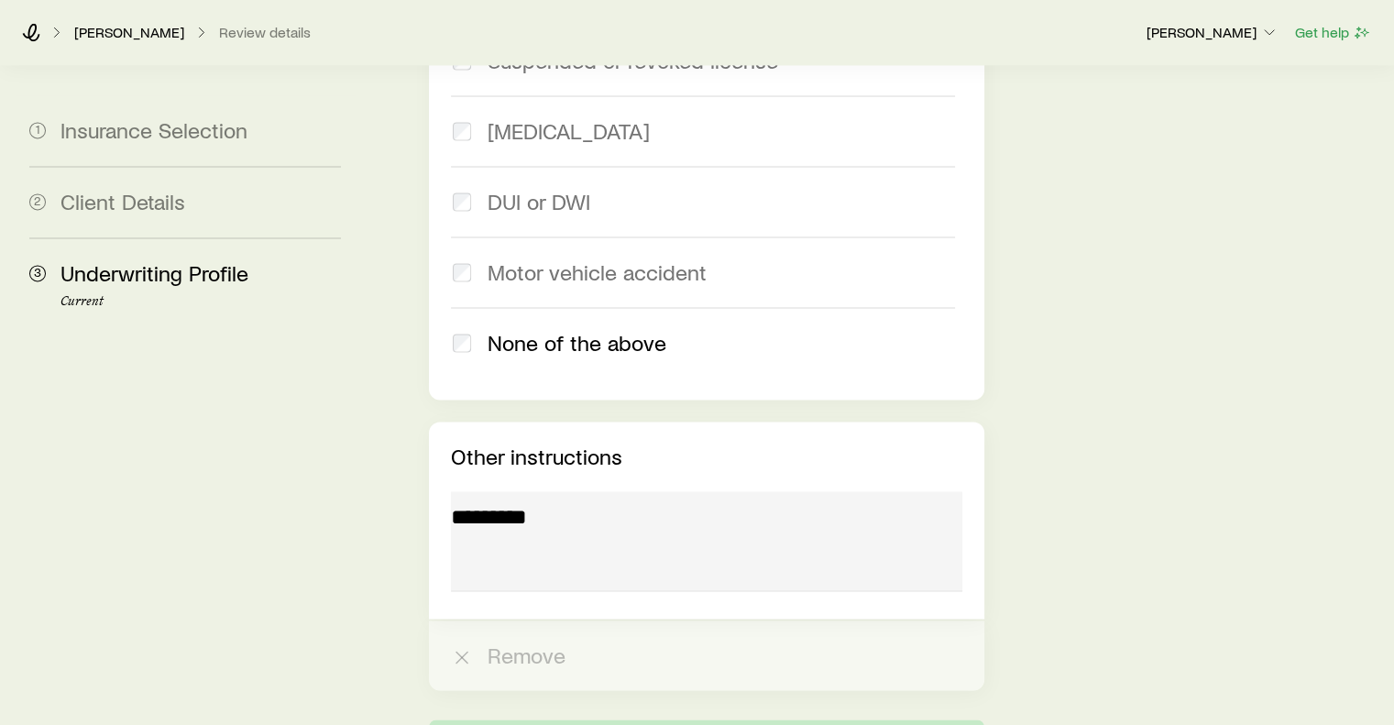
scroll to position [2855, 0]
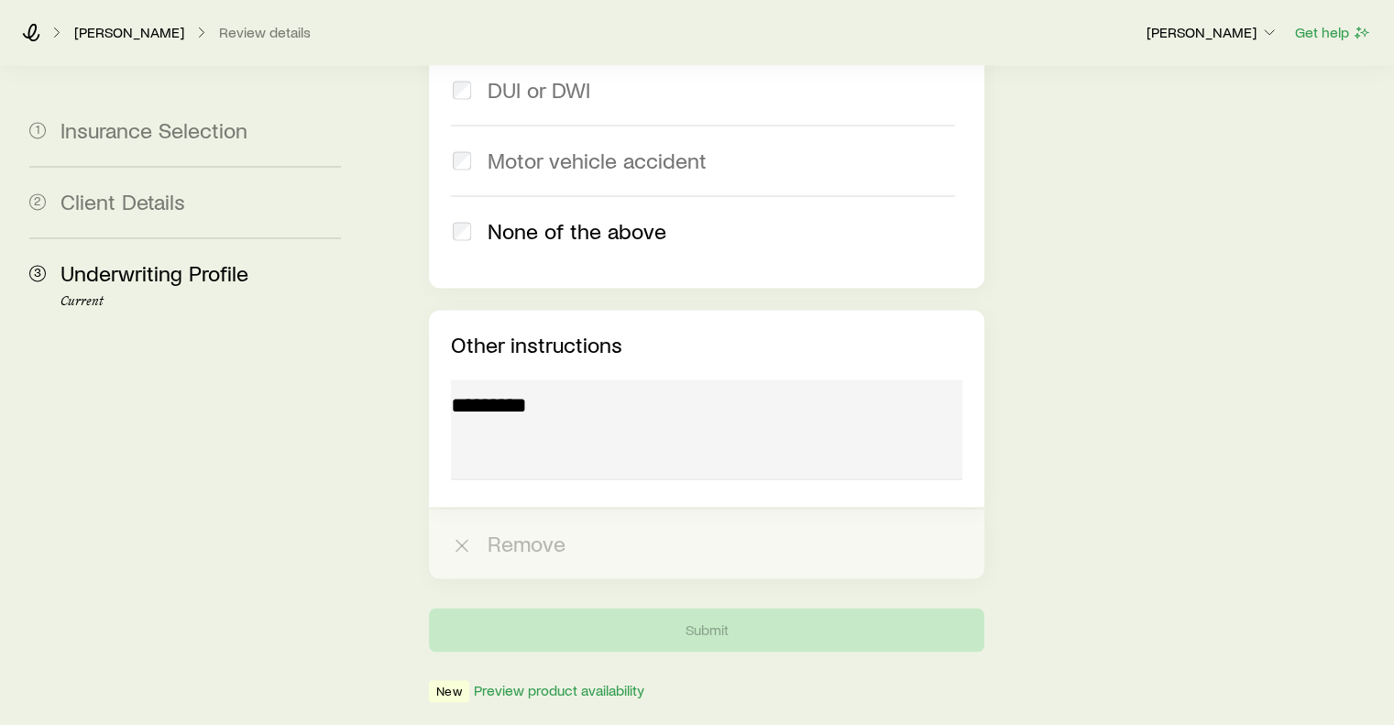
click at [657, 379] on div at bounding box center [706, 431] width 510 height 105
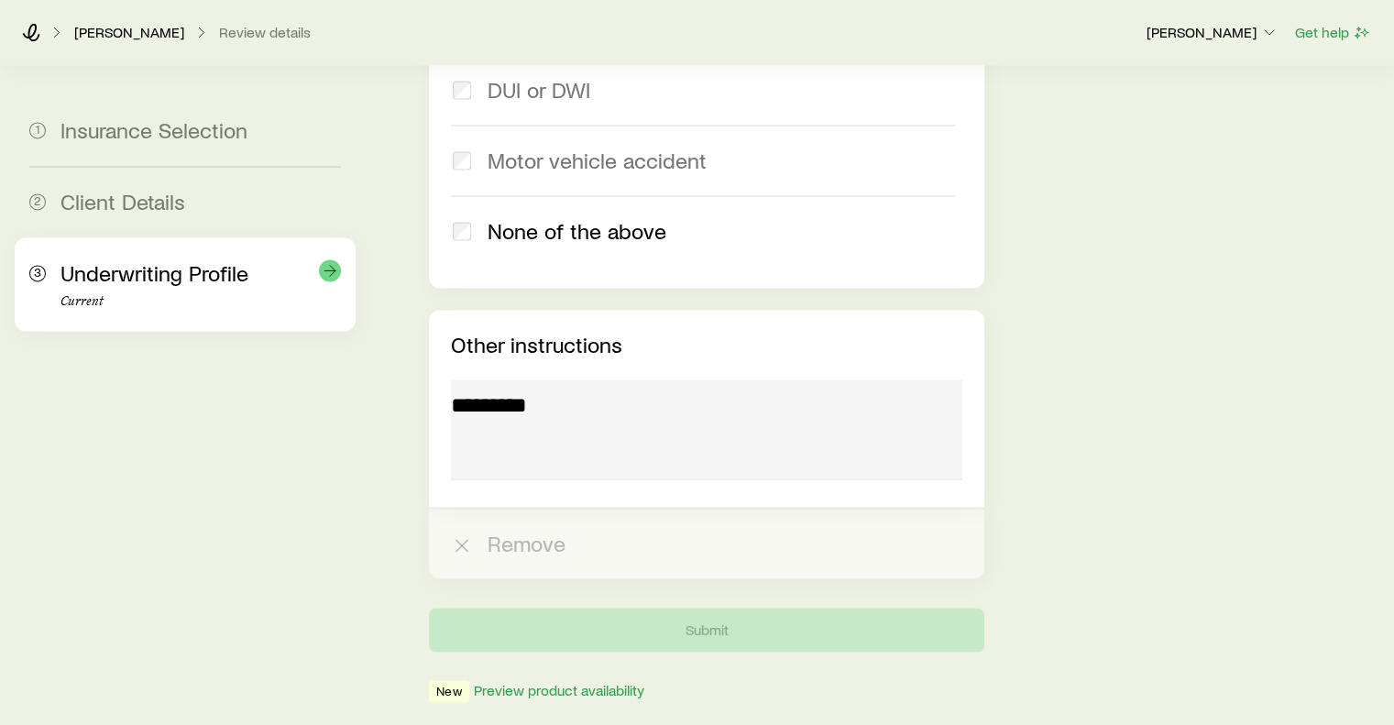
click at [157, 267] on span "Underwriting Profile" at bounding box center [154, 272] width 188 height 27
click at [326, 268] on icon at bounding box center [330, 270] width 18 height 18
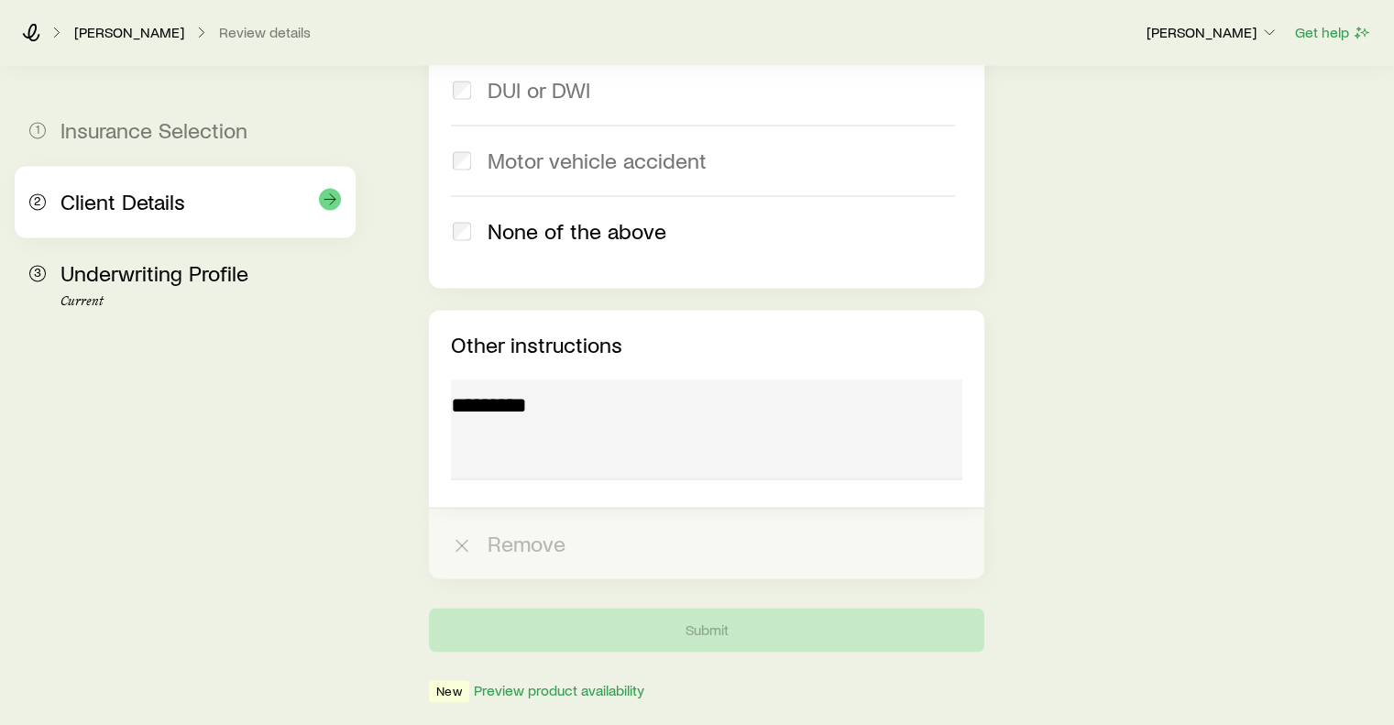
click at [159, 204] on span "Client Details" at bounding box center [122, 201] width 125 height 27
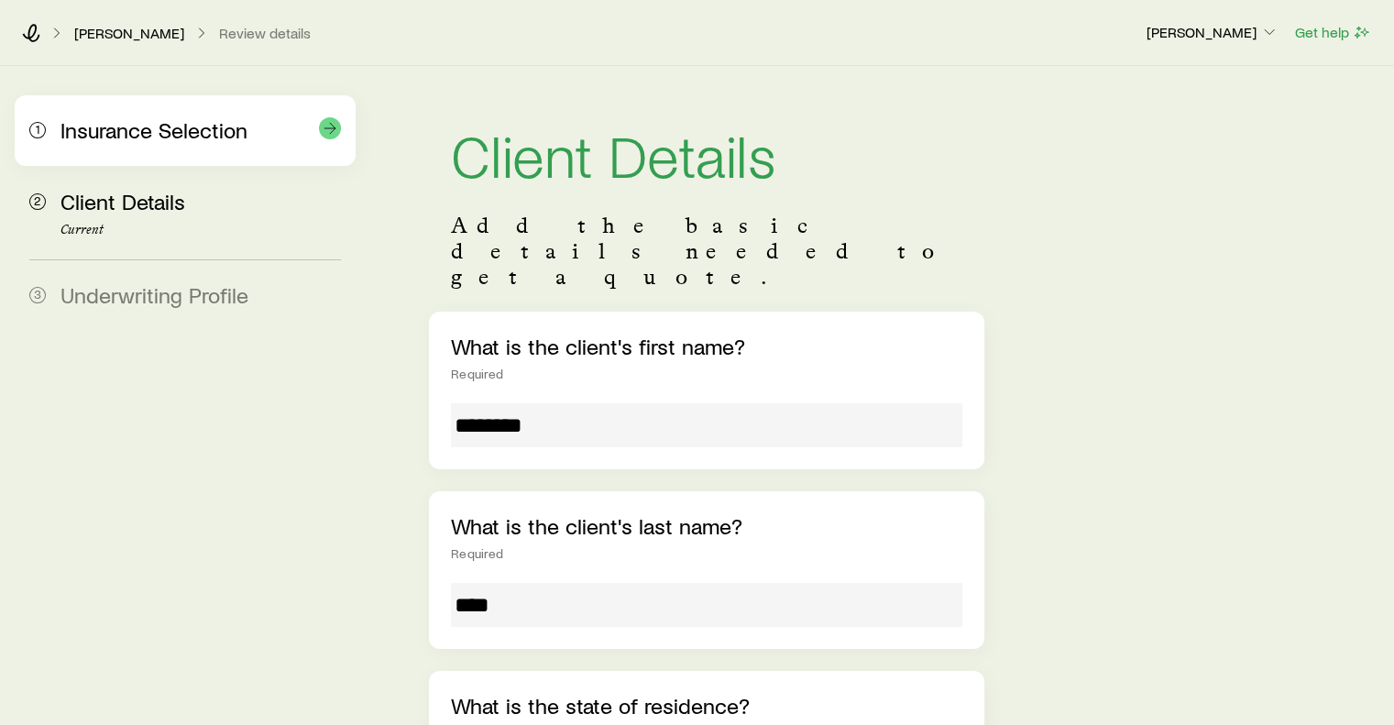
click at [151, 148] on div "1 Insurance Selection" at bounding box center [185, 130] width 312 height 71
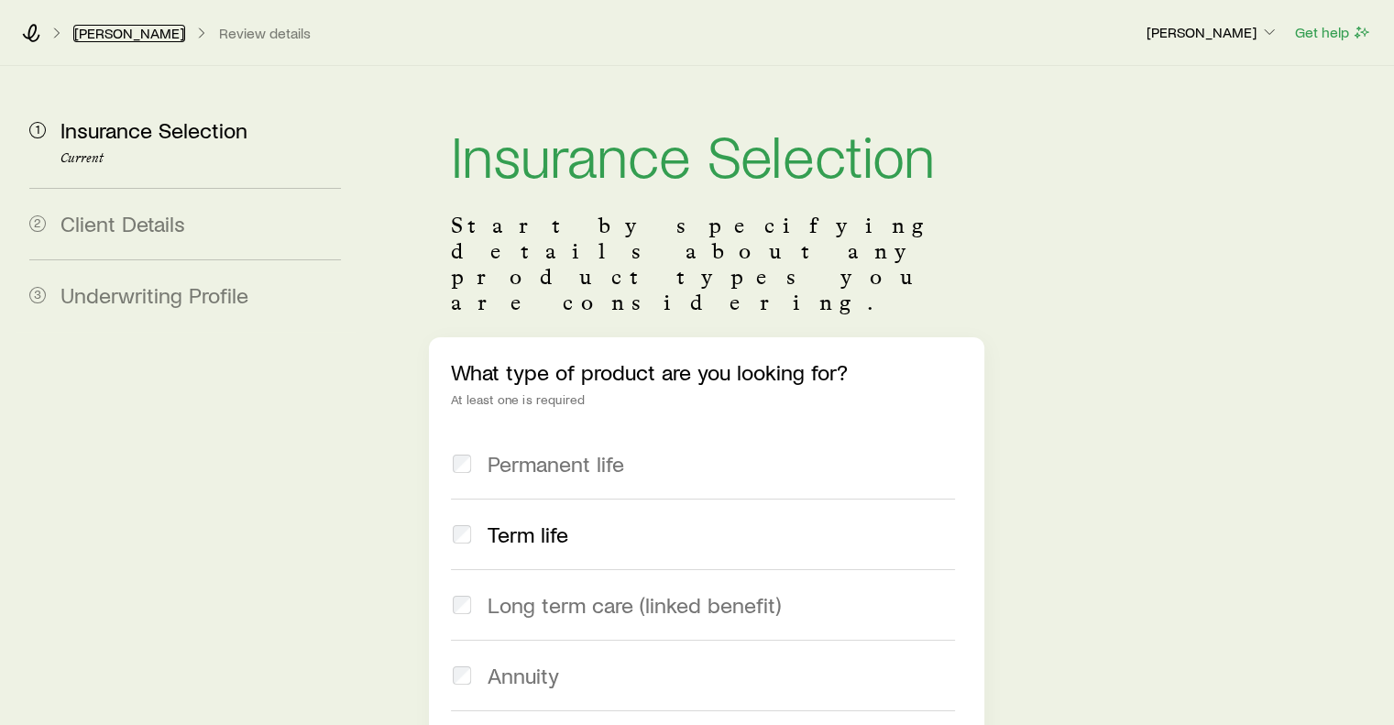
click at [105, 29] on link "[PERSON_NAME]" at bounding box center [129, 33] width 112 height 17
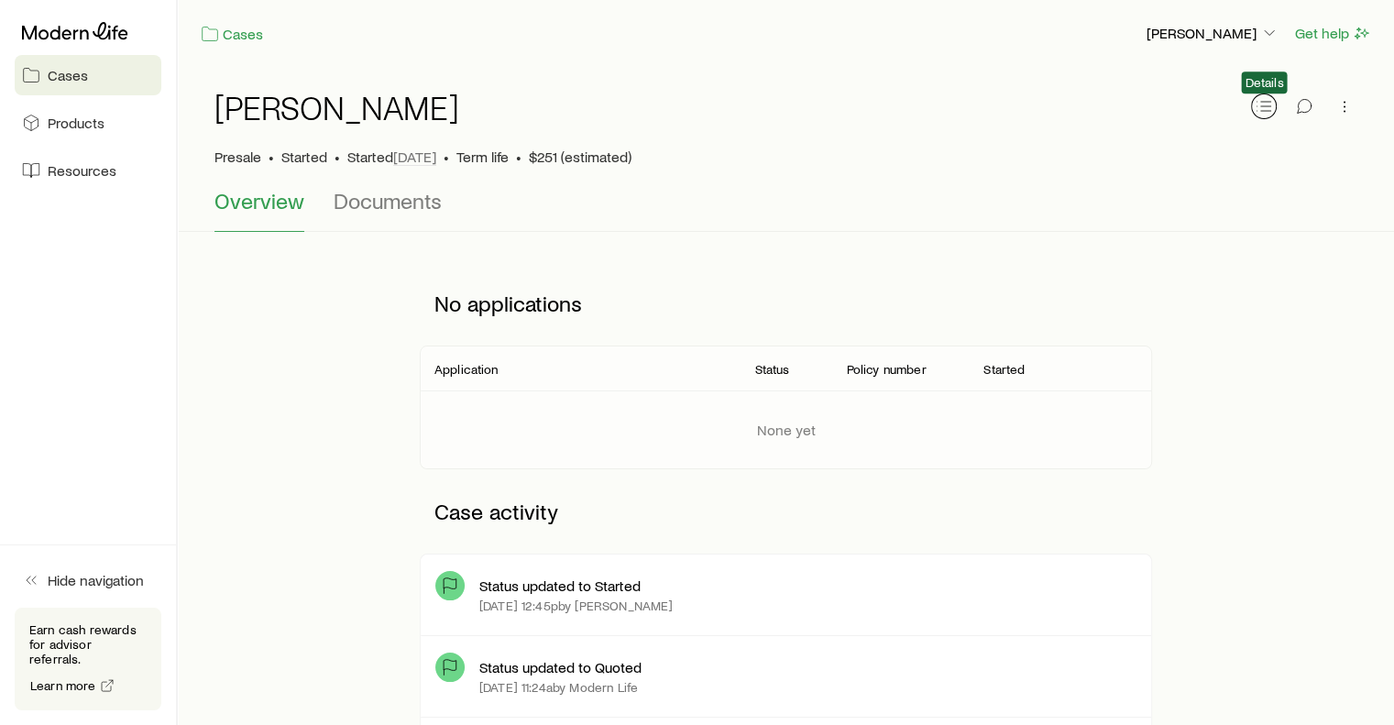
click at [1265, 105] on icon "button" at bounding box center [1264, 106] width 18 height 18
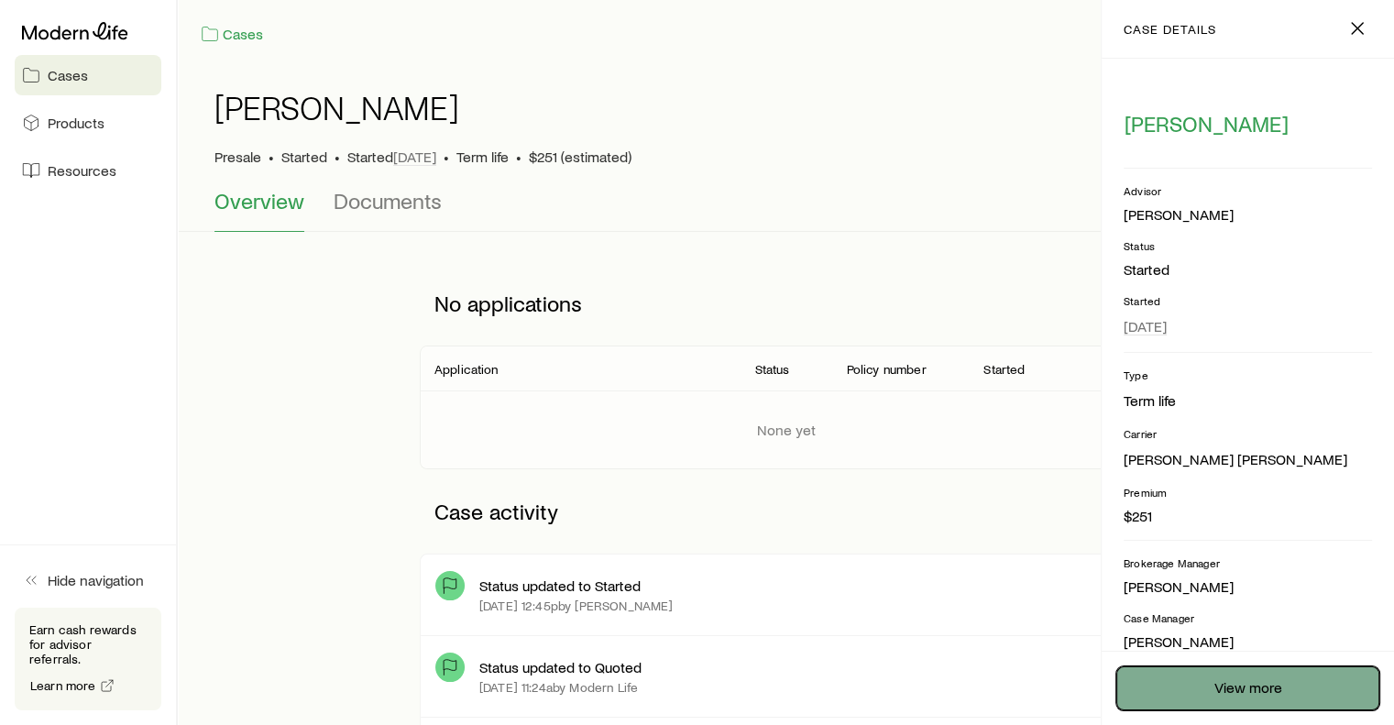
click at [1230, 685] on link "View more" at bounding box center [1247, 688] width 263 height 44
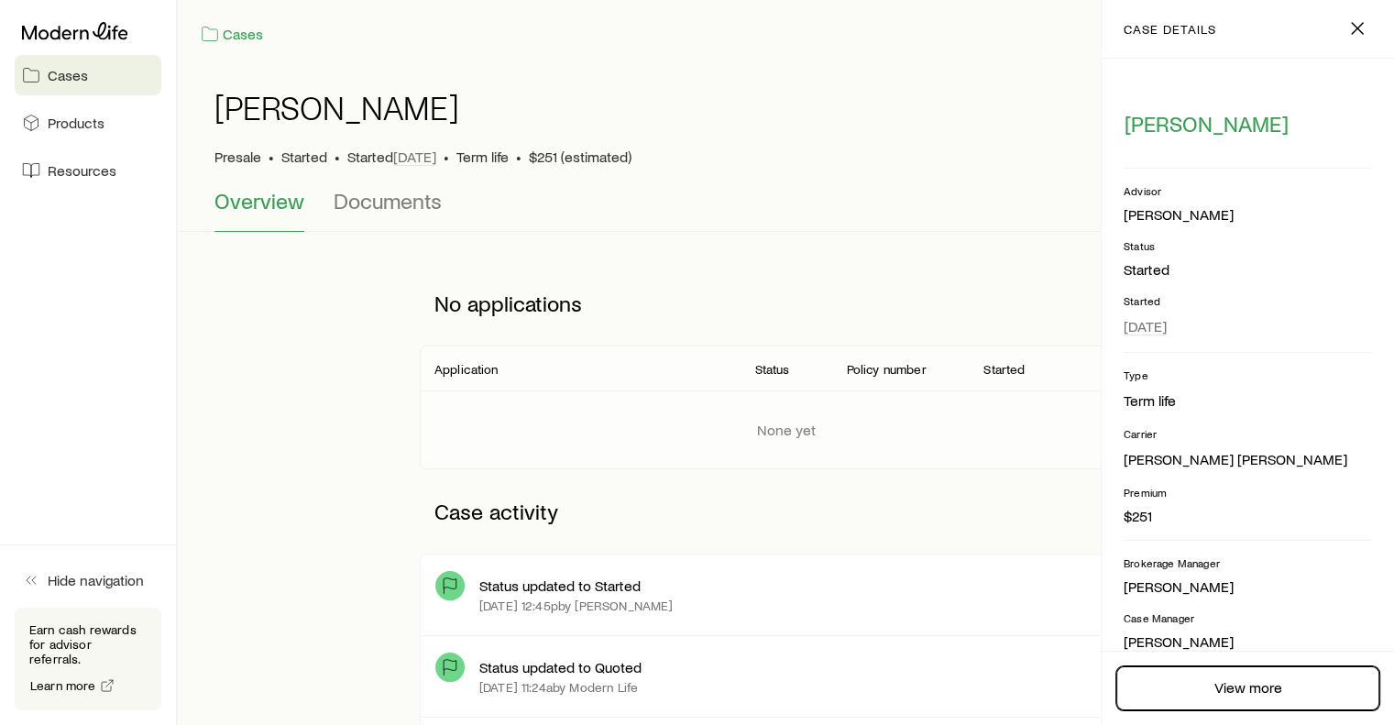
scroll to position [150, 0]
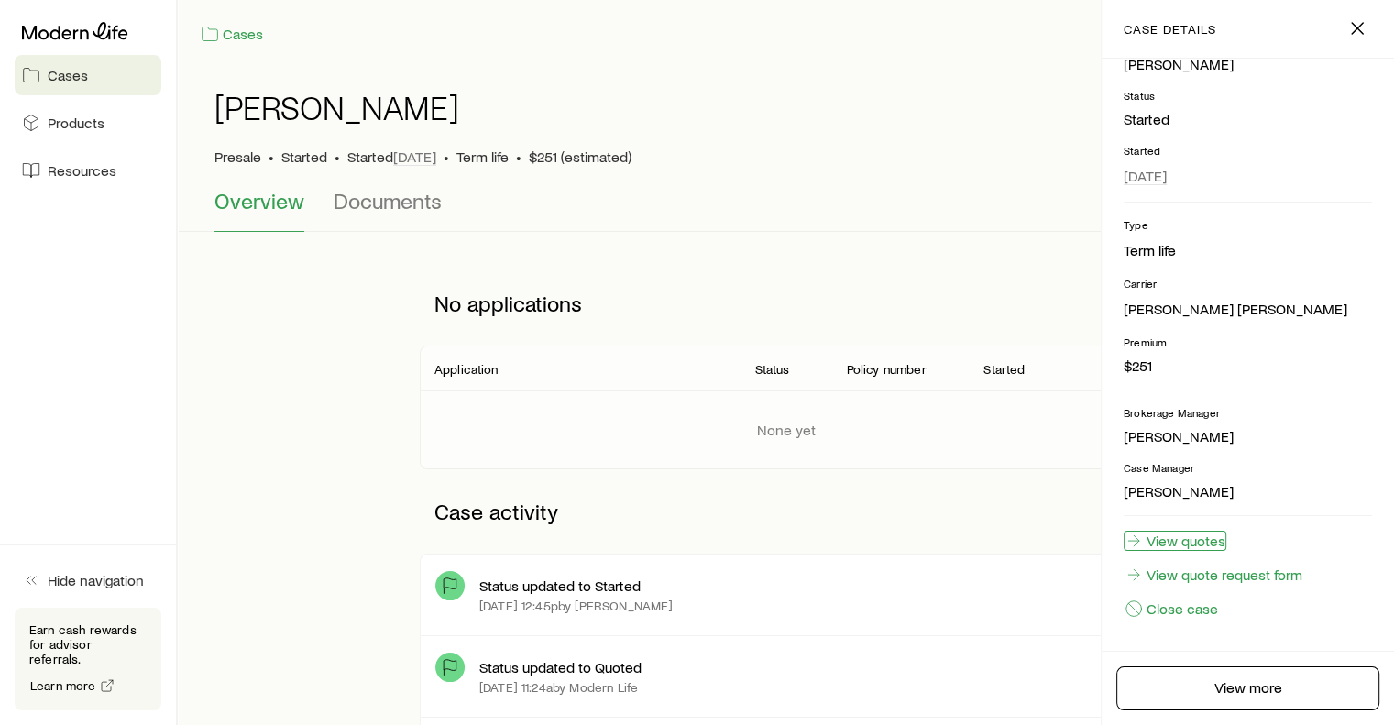
click at [1178, 540] on link "View quotes" at bounding box center [1174, 541] width 103 height 20
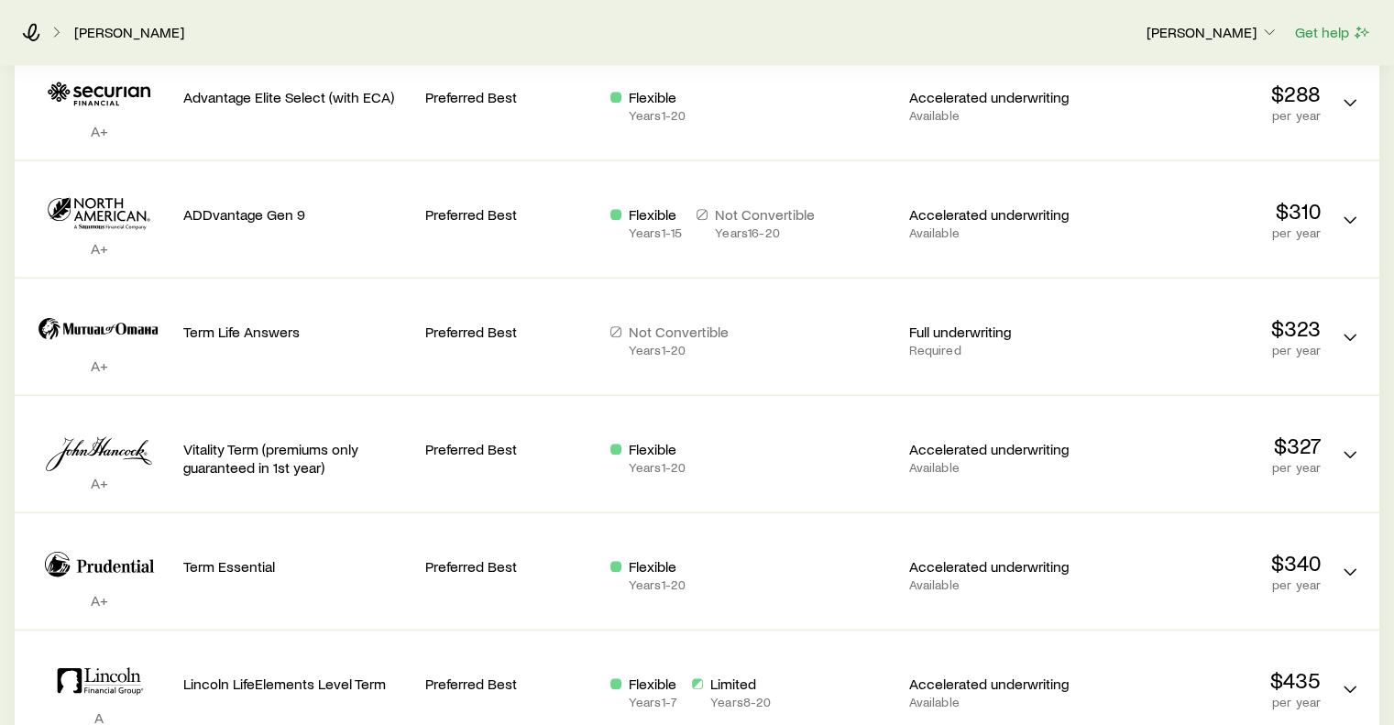
scroll to position [1168, 0]
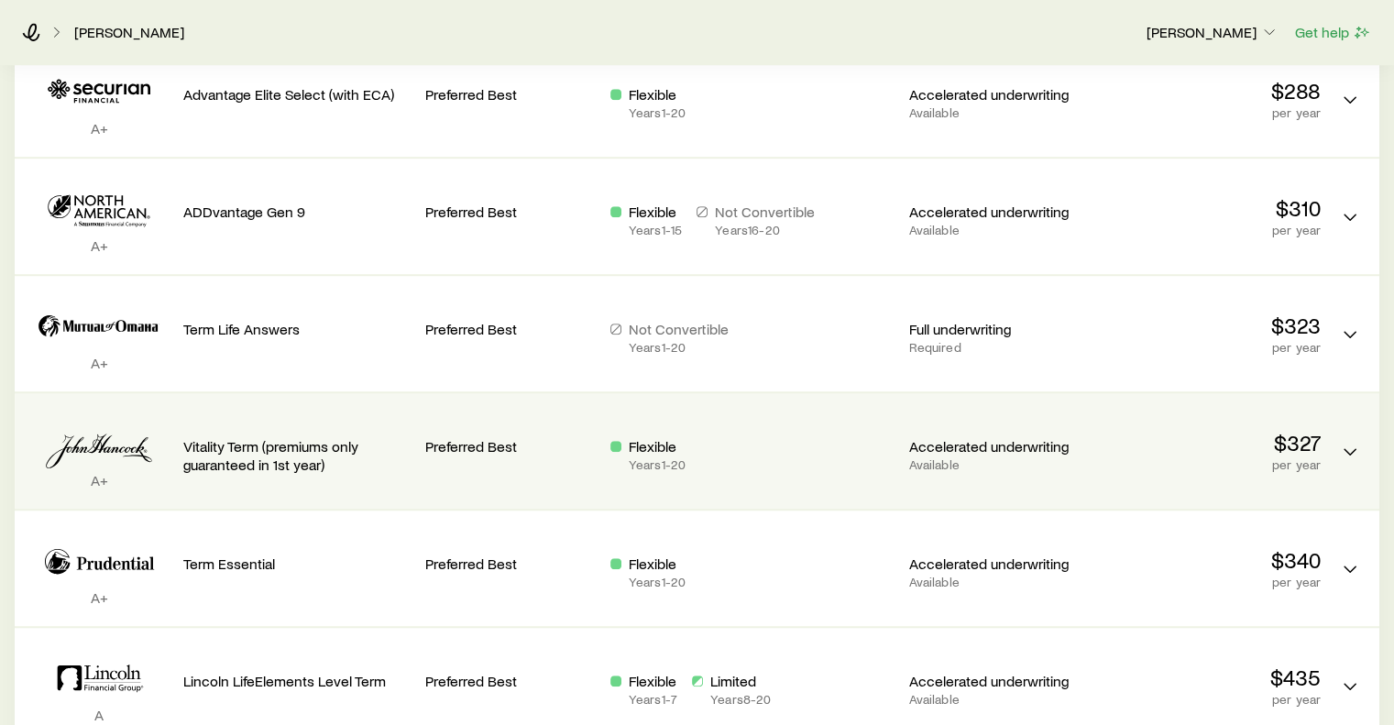
click at [1045, 447] on p "Accelerated underwriting" at bounding box center [993, 446] width 170 height 18
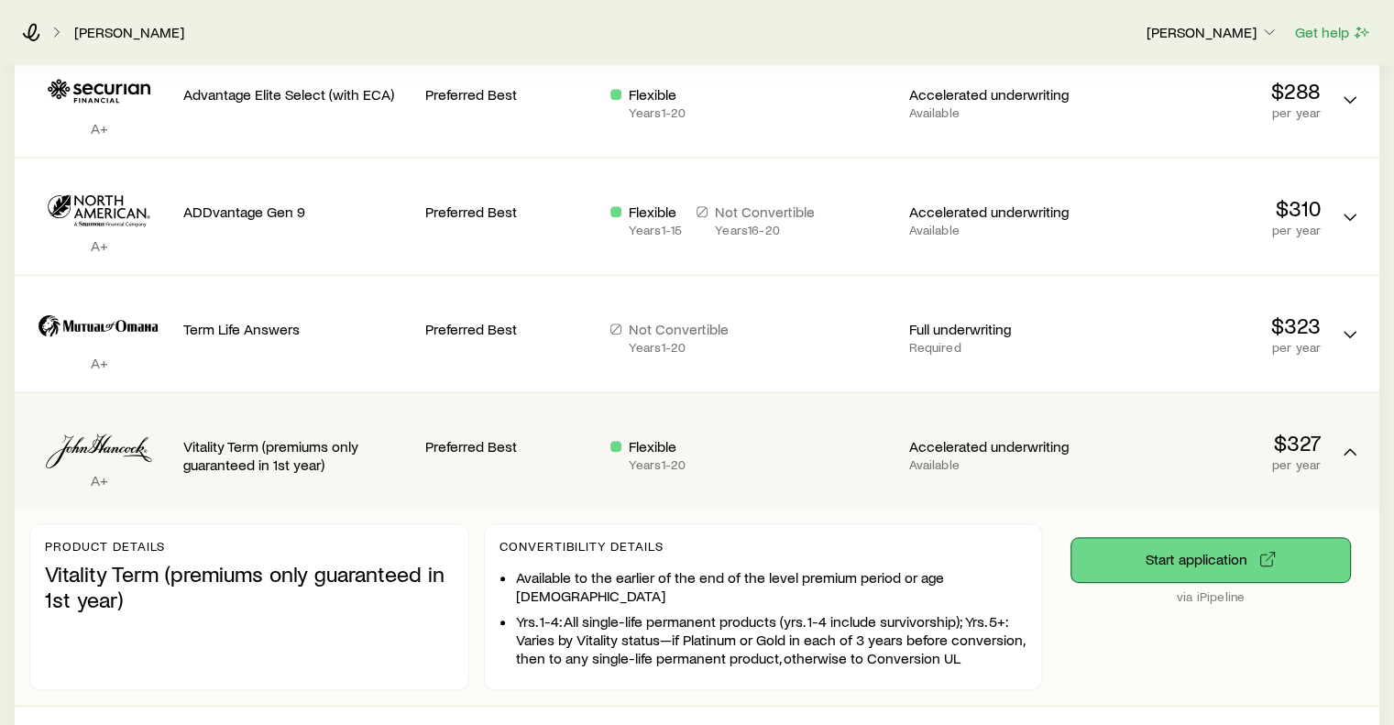
click at [1203, 564] on button "Start application" at bounding box center [1210, 560] width 279 height 44
